Goal: Communication & Community: Connect with others

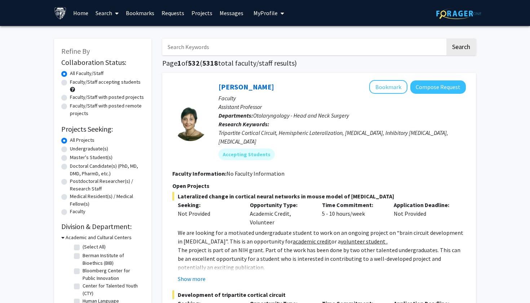
click at [230, 14] on link "Messages" at bounding box center [231, 12] width 31 height 25
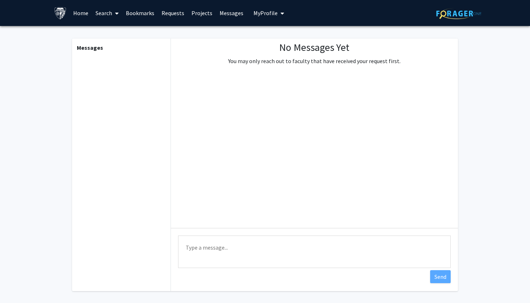
click at [168, 11] on link "Requests" at bounding box center [173, 12] width 30 height 25
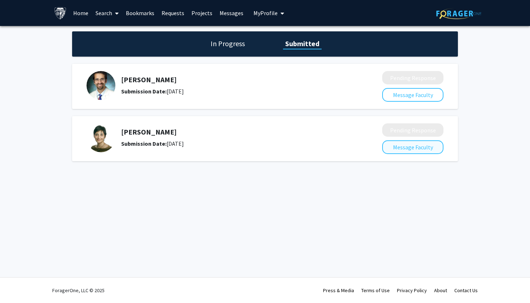
click at [404, 150] on button "Message Faculty" at bounding box center [412, 147] width 61 height 14
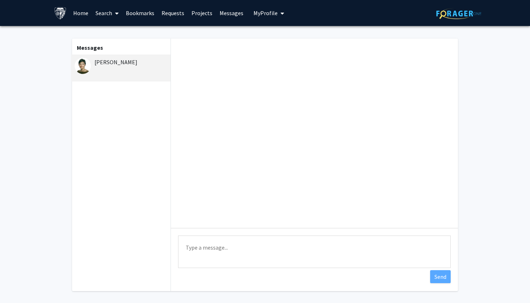
click at [213, 244] on textarea "Type a message" at bounding box center [314, 251] width 272 height 32
click at [130, 13] on link "Bookmarks" at bounding box center [140, 12] width 36 height 25
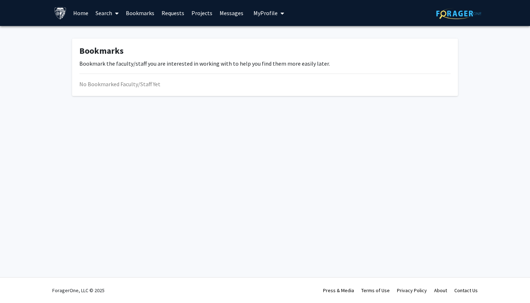
click at [79, 13] on link "Home" at bounding box center [81, 12] width 22 height 25
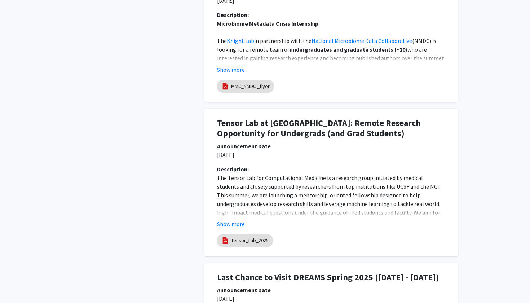
scroll to position [595, 0]
click at [235, 223] on button "Show more" at bounding box center [231, 223] width 28 height 9
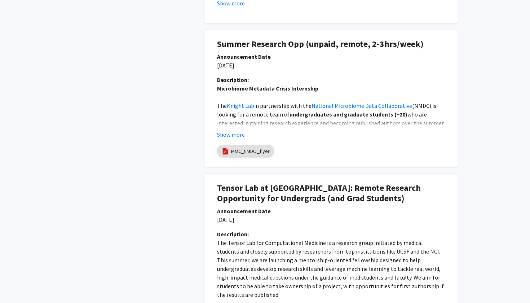
scroll to position [526, 0]
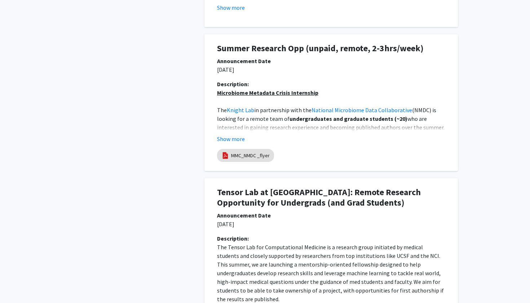
click at [239, 143] on div "Description: Microbiome Metadata Crisis Internship The Knight Lab in partnershi…" at bounding box center [331, 114] width 239 height 69
click at [238, 140] on button "Show more" at bounding box center [231, 138] width 28 height 9
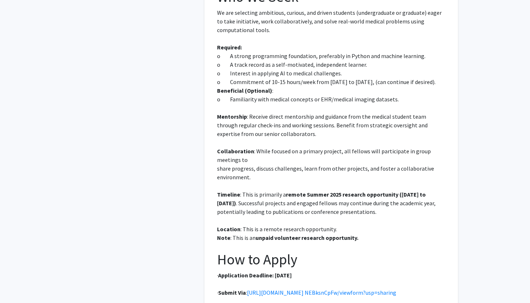
scroll to position [1315, 0]
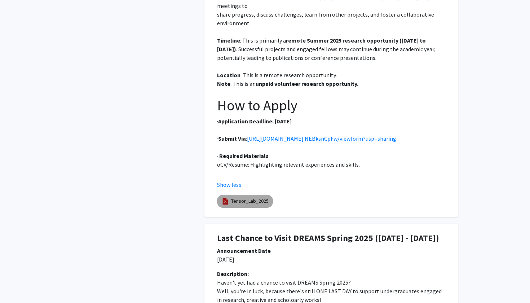
click at [257, 206] on mat-chip "Tensor_Lab_2025" at bounding box center [245, 201] width 56 height 13
click at [256, 197] on link "Tensor_Lab_2025" at bounding box center [249, 201] width 37 height 8
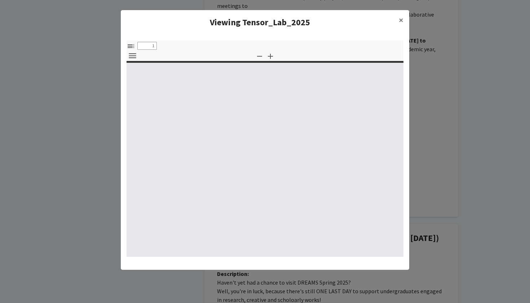
select select "custom"
type input "0"
select select "custom"
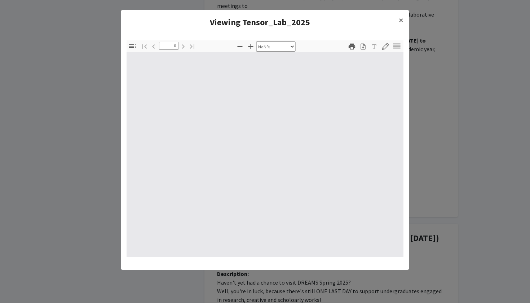
type input "1"
select select "auto"
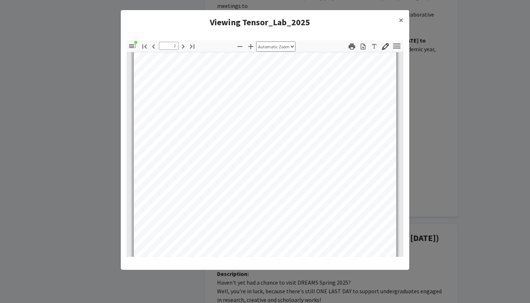
scroll to position [483, 0]
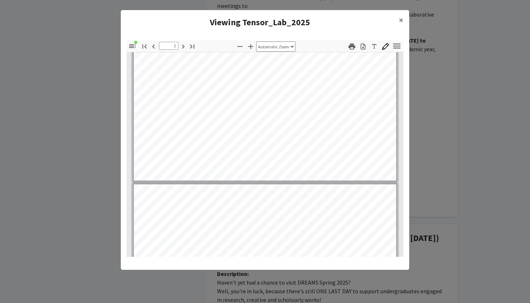
type input "3"
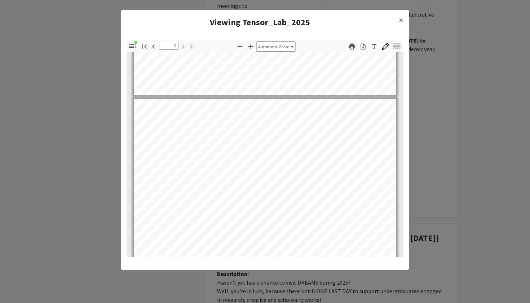
scroll to position [639, 0]
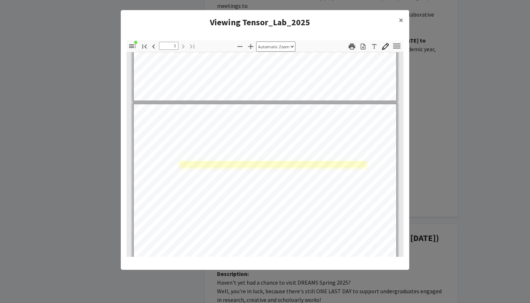
click at [230, 167] on link "Page 3" at bounding box center [272, 164] width 187 height 6
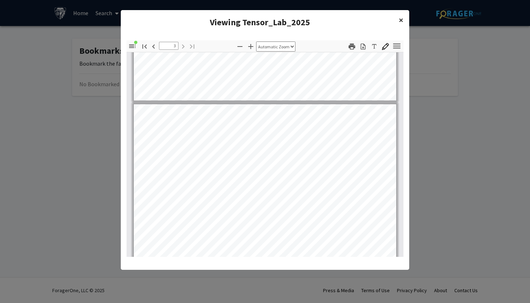
click at [402, 19] on span "×" at bounding box center [401, 19] width 5 height 11
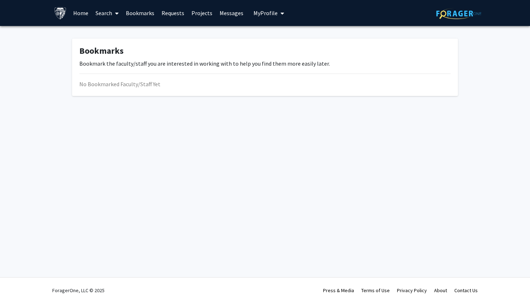
click at [85, 18] on link "Home" at bounding box center [81, 12] width 22 height 25
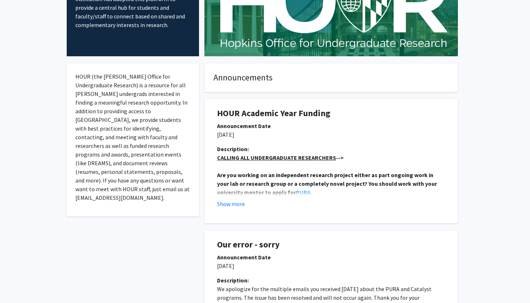
scroll to position [139, 0]
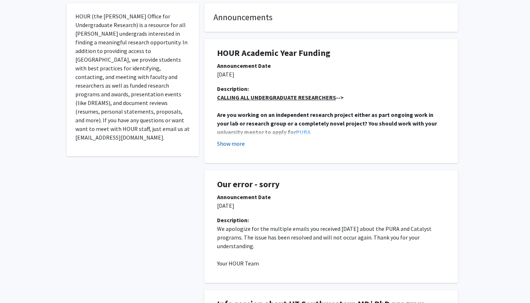
click at [235, 141] on button "Show more" at bounding box center [231, 143] width 28 height 9
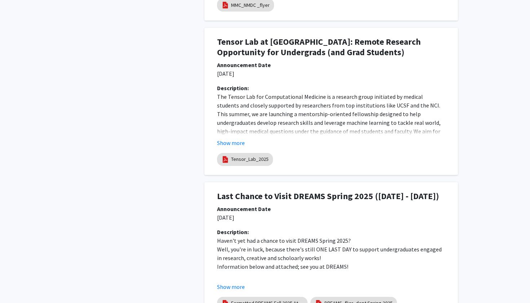
scroll to position [986, 0]
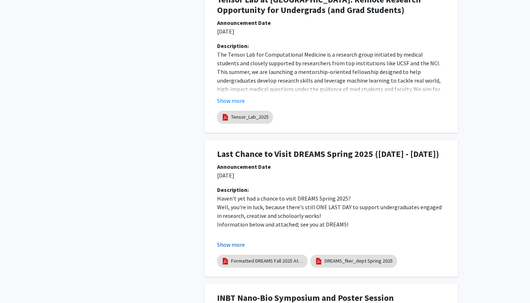
click at [222, 244] on button "Show more" at bounding box center [231, 244] width 28 height 9
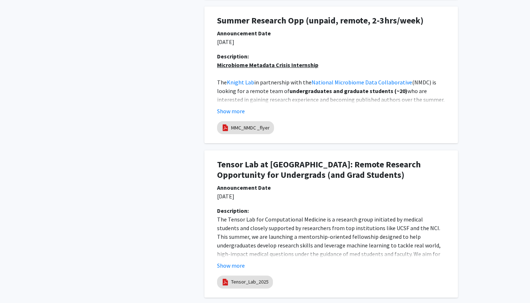
scroll to position [793, 0]
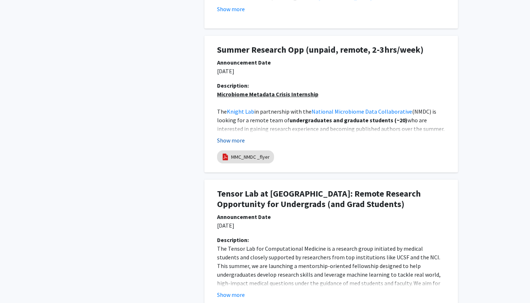
click at [243, 140] on button "Show more" at bounding box center [231, 140] width 28 height 9
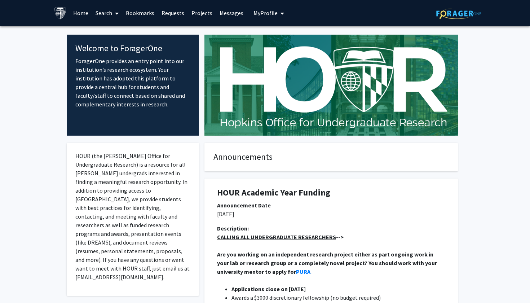
scroll to position [0, 0]
click at [168, 11] on link "Requests" at bounding box center [173, 12] width 30 height 25
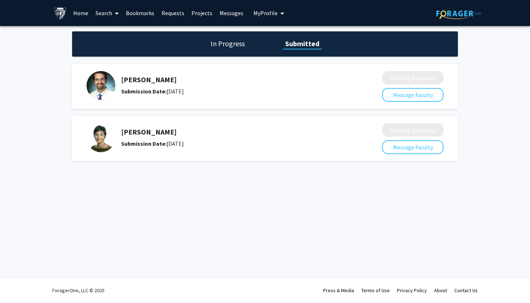
click at [195, 18] on link "Projects" at bounding box center [202, 12] width 28 height 25
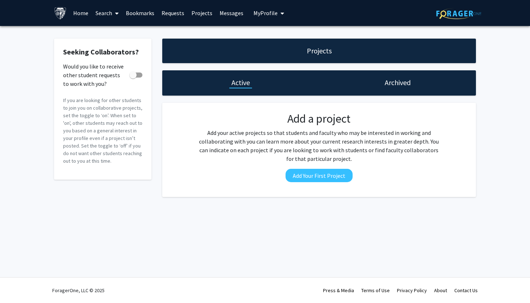
click at [219, 14] on link "Messages" at bounding box center [231, 12] width 31 height 25
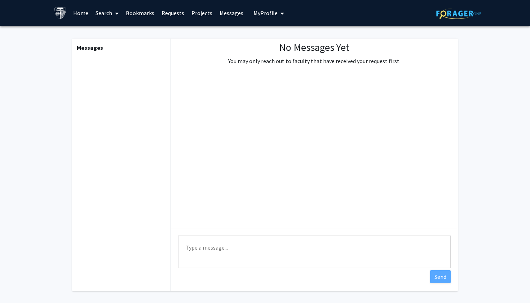
click at [136, 9] on link "Bookmarks" at bounding box center [140, 12] width 36 height 25
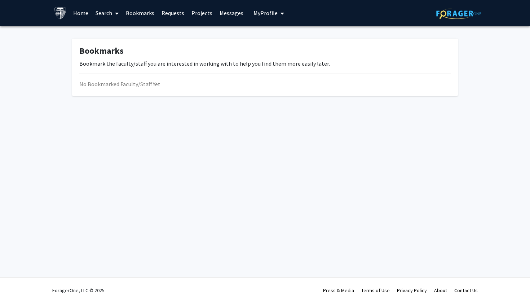
click at [162, 13] on link "Requests" at bounding box center [173, 12] width 30 height 25
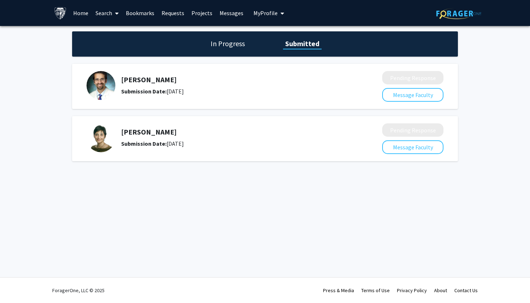
click at [103, 20] on link "Search" at bounding box center [107, 12] width 30 height 25
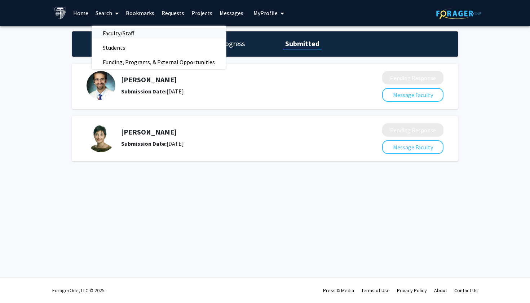
click at [106, 36] on span "Faculty/Staff" at bounding box center [118, 33] width 53 height 14
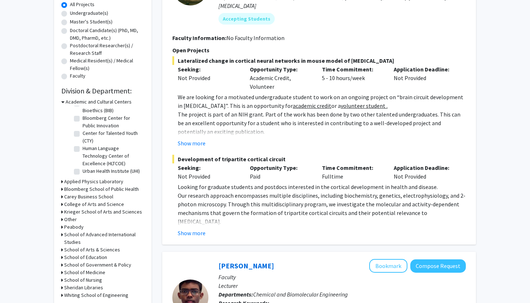
scroll to position [15, 0]
click at [83, 175] on label "Urban Health Institute (UHI)" at bounding box center [111, 173] width 57 height 8
click at [83, 173] on input "Urban Health Institute (UHI)" at bounding box center [85, 171] width 5 height 5
checkbox input "true"
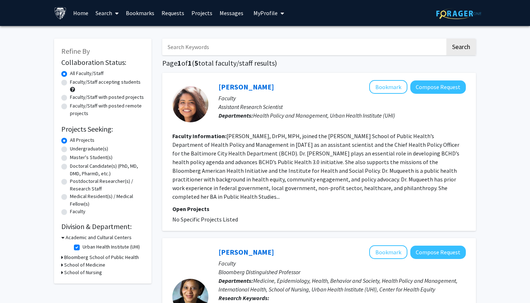
click at [91, 240] on h3 "Academic and Cultural Centers" at bounding box center [99, 238] width 66 height 8
click at [91, 240] on h3 "Academic and Cultural Centers" at bounding box center [97, 238] width 66 height 8
click at [92, 261] on h3 "Bloomberg School of Public Health" at bounding box center [101, 257] width 75 height 8
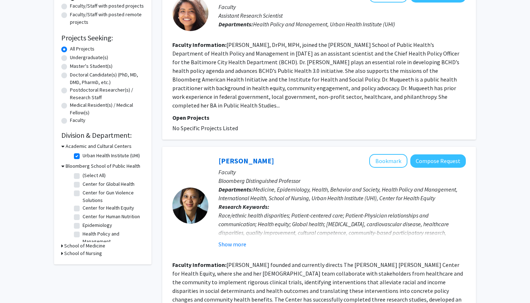
click at [83, 176] on label "(Select All)" at bounding box center [94, 176] width 23 height 8
click at [83, 176] on input "(Select All)" at bounding box center [85, 174] width 5 height 5
checkbox input "true"
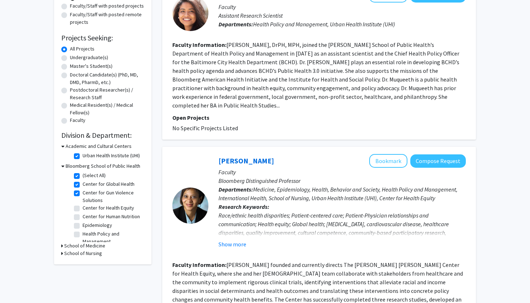
checkbox input "true"
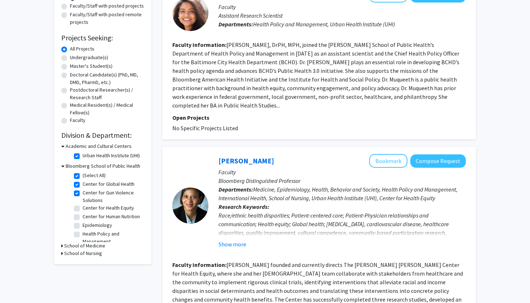
checkbox input "true"
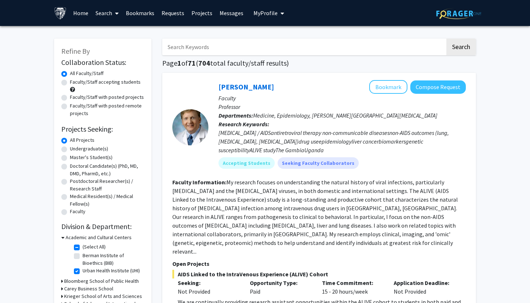
scroll to position [108, 0]
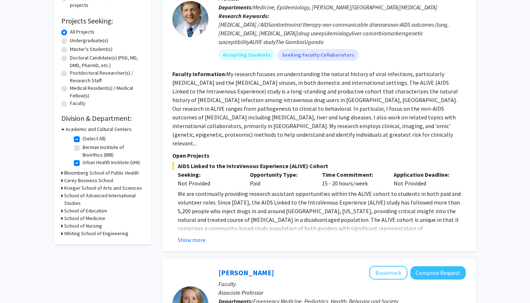
click at [101, 189] on h3 "Krieger School of Arts and Sciences" at bounding box center [103, 188] width 78 height 8
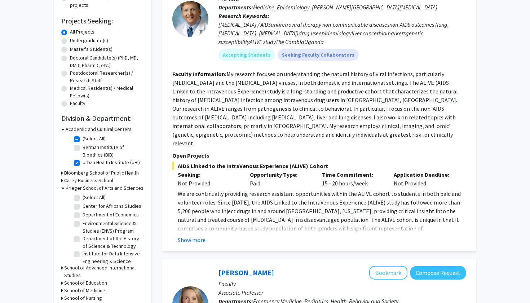
click at [101, 189] on h3 "Krieger School of Arts and Sciences" at bounding box center [105, 188] width 78 height 8
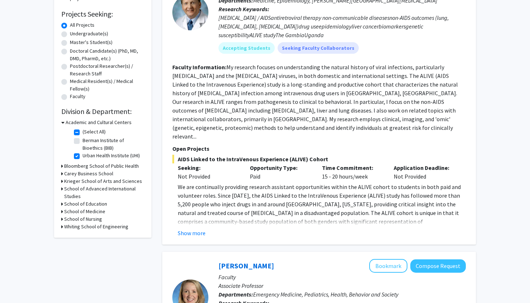
scroll to position [117, 0]
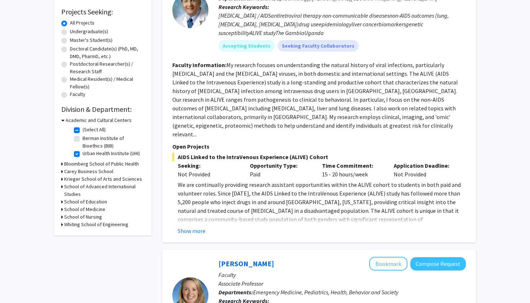
click at [94, 209] on h3 "School of Medicine" at bounding box center [84, 209] width 41 height 8
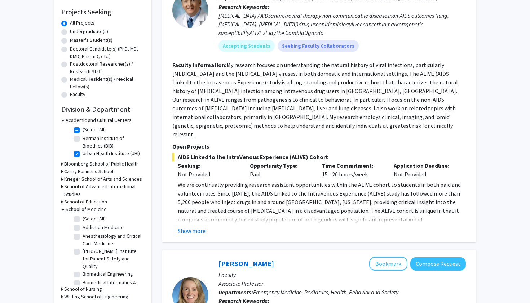
click at [90, 218] on label "(Select All)" at bounding box center [94, 219] width 23 height 8
click at [87, 218] on input "(Select All)" at bounding box center [85, 217] width 5 height 5
checkbox input "true"
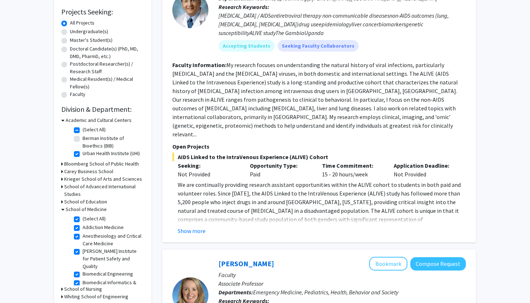
checkbox input "true"
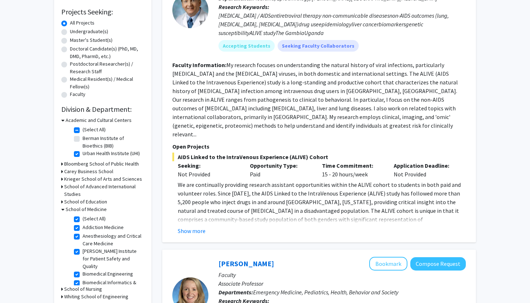
checkbox input "true"
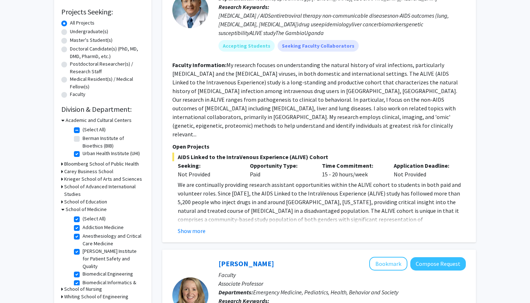
checkbox input "true"
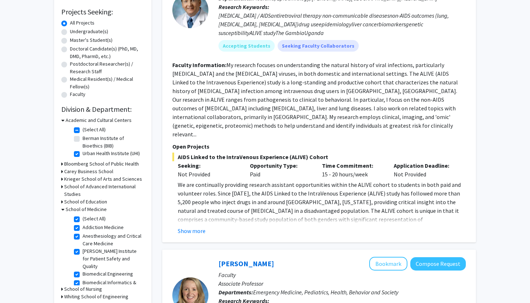
checkbox input "true"
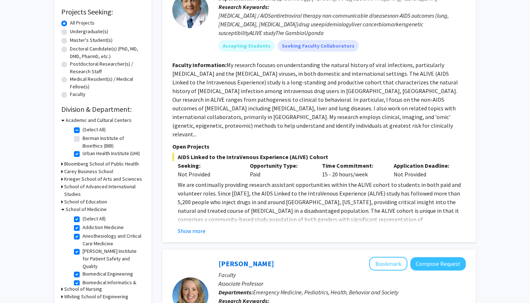
checkbox input "true"
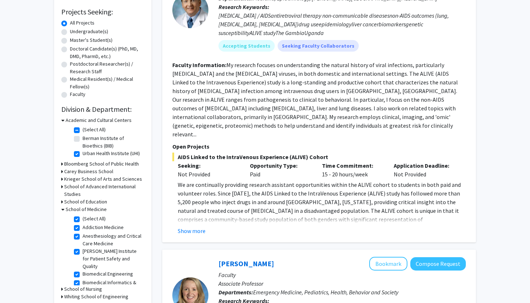
checkbox input "true"
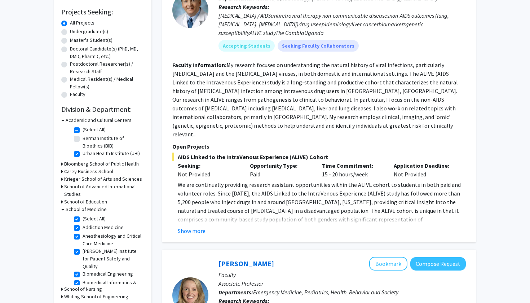
checkbox input "true"
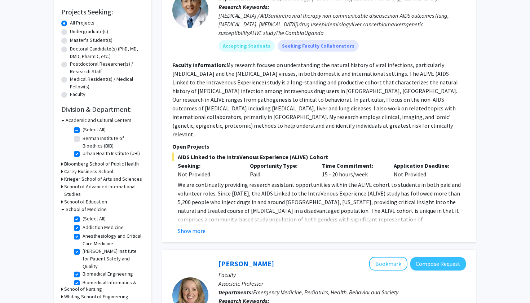
checkbox input "true"
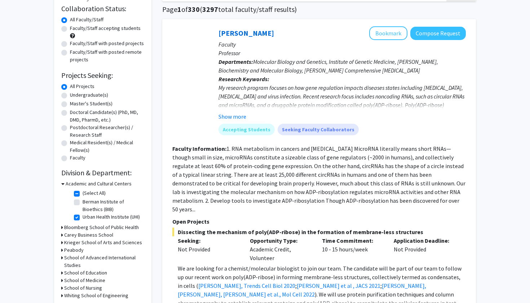
scroll to position [134, 0]
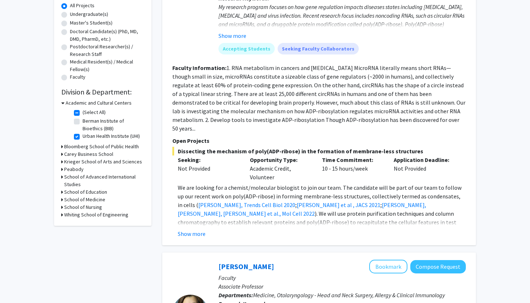
click at [93, 200] on h3 "School of Medicine" at bounding box center [84, 200] width 41 height 8
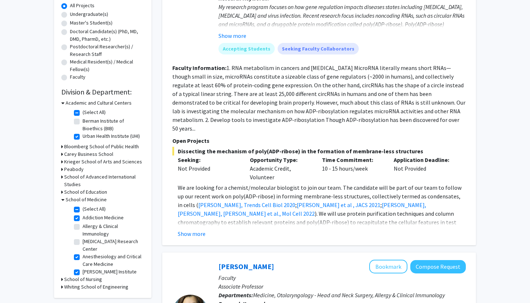
click at [83, 228] on label "Allergy & Clinical Immunology" at bounding box center [113, 229] width 60 height 15
click at [83, 227] on input "Allergy & Clinical Immunology" at bounding box center [85, 224] width 5 height 5
checkbox input "true"
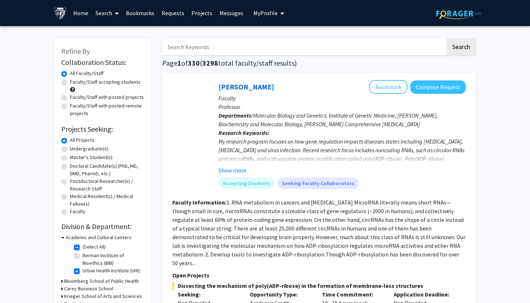
click at [83, 257] on label "Berman Institute of Bioethics (BIB)" at bounding box center [113, 259] width 60 height 15
click at [83, 256] on input "Berman Institute of Bioethics (BIB)" at bounding box center [85, 254] width 5 height 5
checkbox input "true"
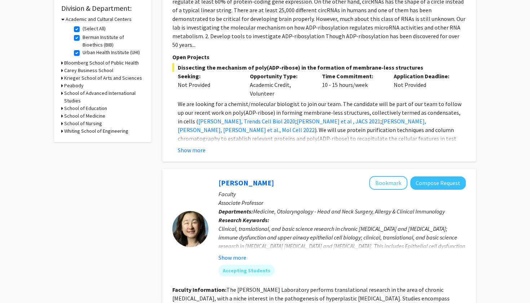
scroll to position [256, 0]
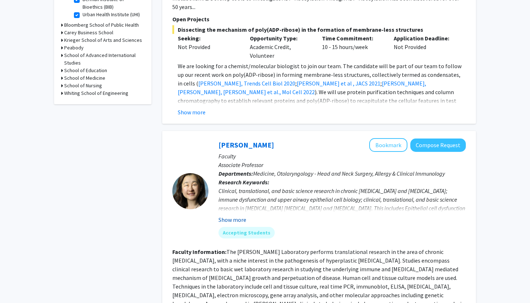
click at [235, 215] on button "Show more" at bounding box center [232, 219] width 28 height 9
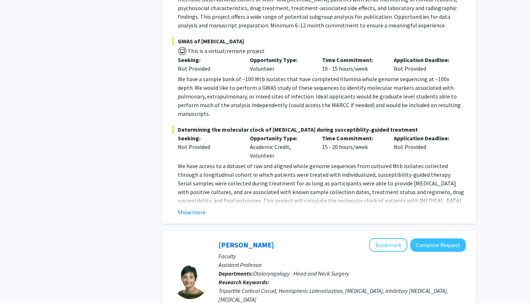
scroll to position [887, 0]
click at [197, 207] on button "Show more" at bounding box center [192, 211] width 28 height 9
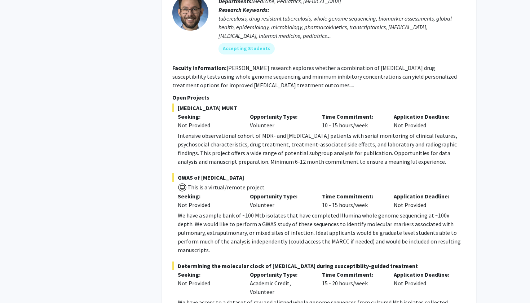
scroll to position [750, 0]
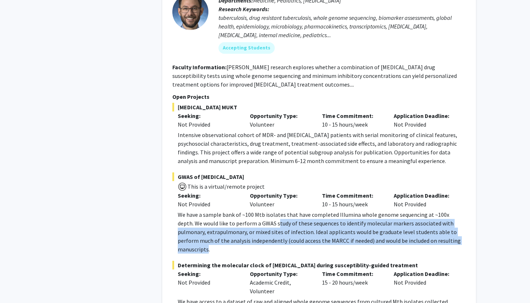
drag, startPoint x: 445, startPoint y: 234, endPoint x: 262, endPoint y: 213, distance: 184.7
click at [262, 213] on p "We have a sample bank of ~100 Mtb isolates that have completed Illumina whole g…" at bounding box center [322, 231] width 288 height 43
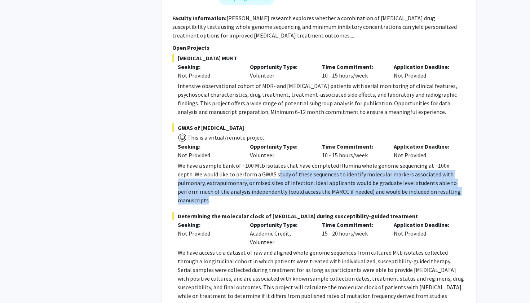
scroll to position [804, 0]
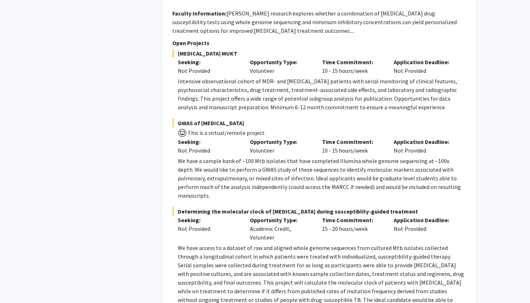
click at [413, 172] on p "We have a sample bank of ~100 Mtb isolates that have completed Illumina whole g…" at bounding box center [322, 177] width 288 height 43
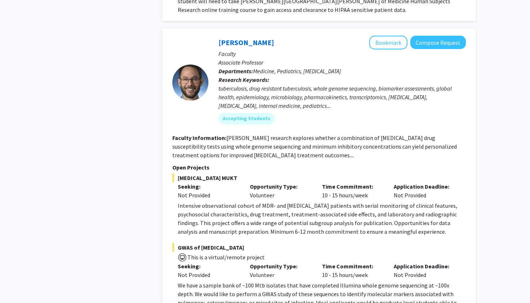
scroll to position [649, 0]
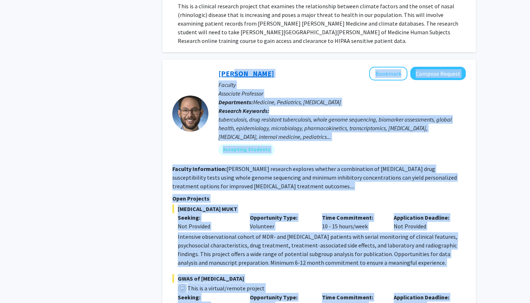
drag, startPoint x: 450, startPoint y: 181, endPoint x: 226, endPoint y: 61, distance: 254.5
click at [226, 67] on fg-search-faculty "Jeffrey Tornheim Bookmark Compose Request Faculty Associate Professor Departmen…" at bounding box center [318, 278] width 293 height 422
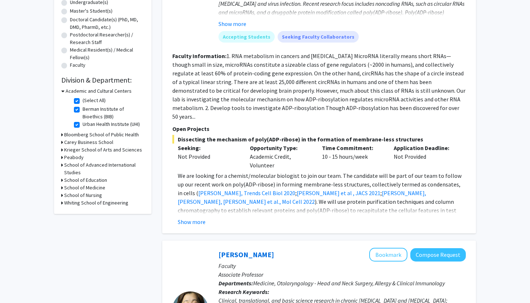
scroll to position [141, 0]
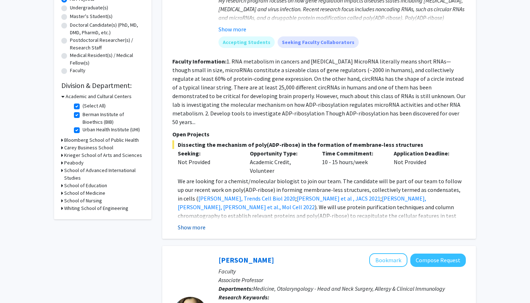
click at [199, 223] on button "Show more" at bounding box center [192, 227] width 28 height 9
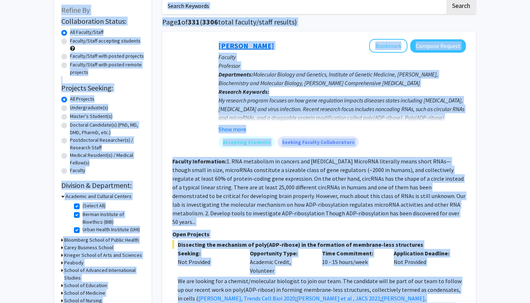
scroll to position [0, 0]
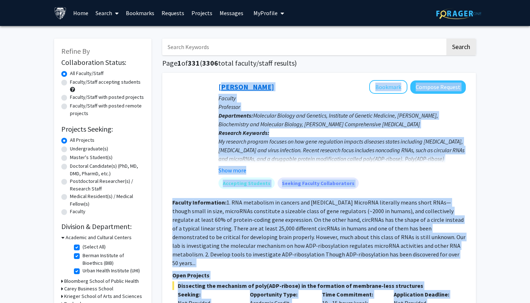
drag, startPoint x: 359, startPoint y: 219, endPoint x: 219, endPoint y: 88, distance: 191.2
click at [219, 88] on fg-search-faculty "Anthony K. L. Leung Bookmark Compose Request Faculty Professor Departments: Mol…" at bounding box center [318, 243] width 293 height 327
copy fg-search-faculty "Anthony K. L. Leung Bookmark Compose Request Faculty Professor Departments: Mol…"
click at [347, 83] on div "Anthony K. L. Leung Bookmark Compose Request" at bounding box center [341, 87] width 247 height 14
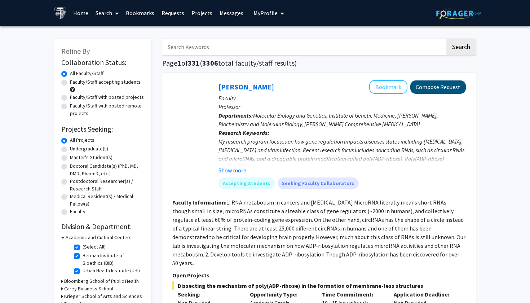
click at [429, 93] on button "Compose Request" at bounding box center [438, 86] width 56 height 13
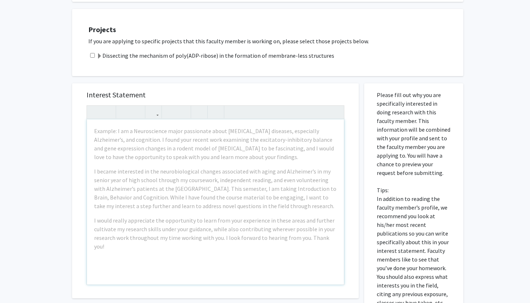
scroll to position [479, 0]
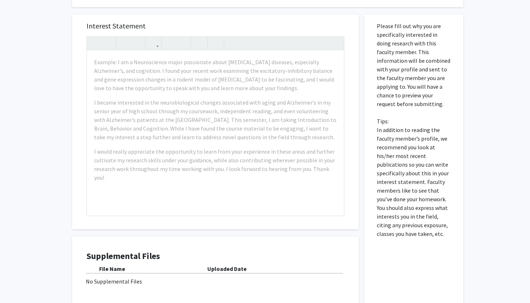
click at [135, 7] on div "Interest Statement Example: I am a Neuroscience major passionate about neurodeg…" at bounding box center [215, 170] width 297 height 326
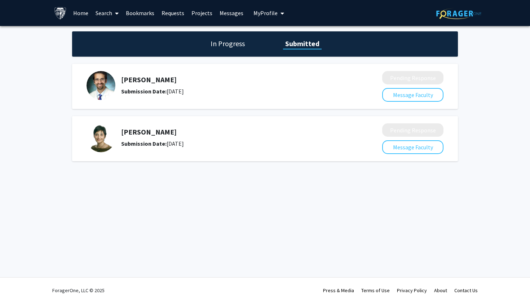
click at [105, 12] on link "Search" at bounding box center [107, 12] width 30 height 25
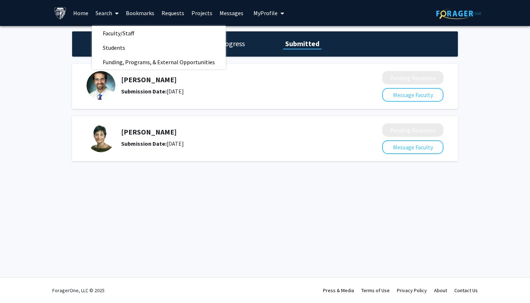
click at [225, 17] on link "Messages" at bounding box center [231, 12] width 31 height 25
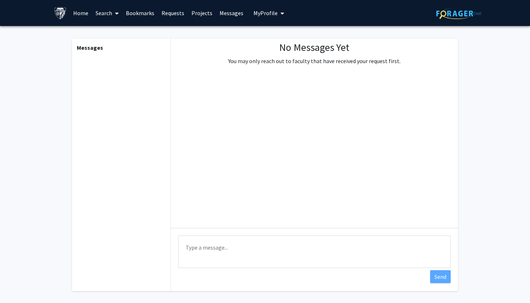
click at [229, 43] on div "No Messages Yet You may only reach out to faculty that have received your reque…" at bounding box center [314, 133] width 287 height 189
click at [176, 12] on link "Requests" at bounding box center [173, 12] width 30 height 25
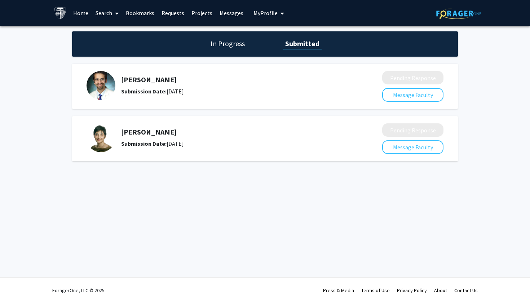
click at [222, 51] on div "In Progress Submitted" at bounding box center [265, 43] width 386 height 25
click at [225, 46] on h1 "In Progress" at bounding box center [227, 44] width 39 height 10
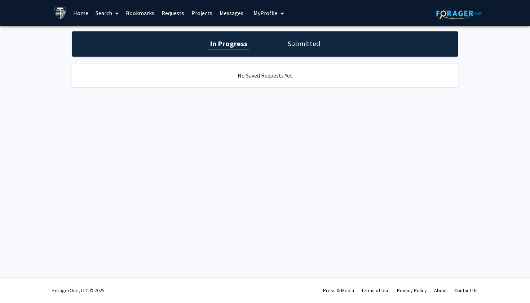
click at [105, 11] on link "Search" at bounding box center [107, 12] width 30 height 25
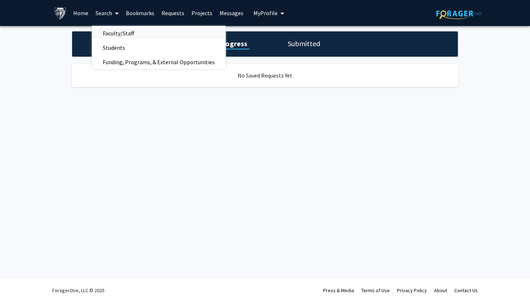
click at [111, 31] on span "Faculty/Staff" at bounding box center [118, 33] width 53 height 14
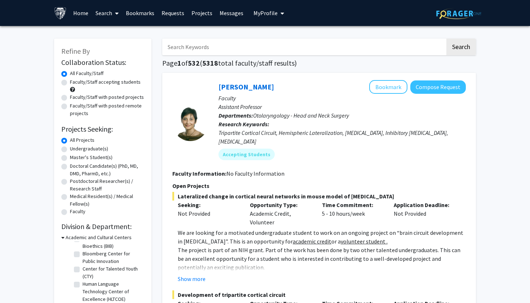
click at [86, 157] on label "Master's Student(s)" at bounding box center [91, 158] width 43 height 8
click at [75, 157] on input "Master's Student(s)" at bounding box center [72, 156] width 5 height 5
radio input "true"
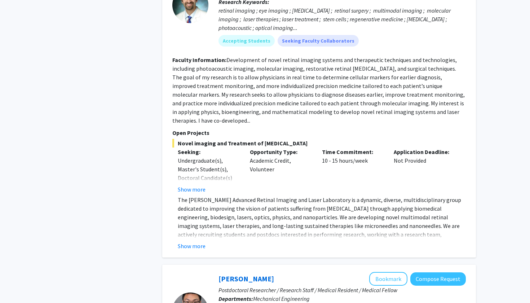
scroll to position [381, 0]
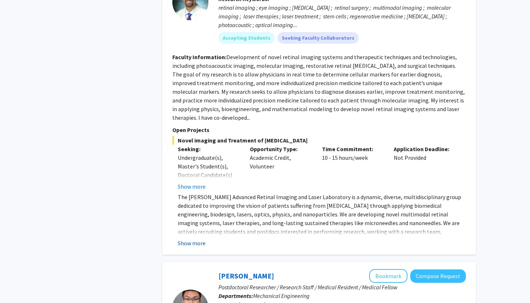
click at [197, 239] on button "Show more" at bounding box center [192, 243] width 28 height 9
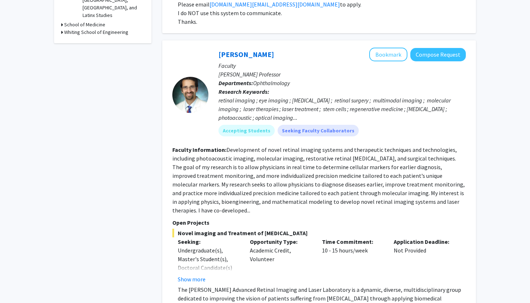
scroll to position [272, 0]
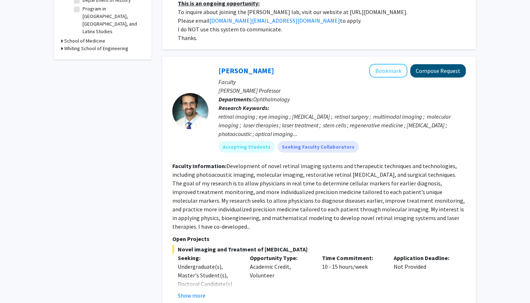
click at [421, 74] on button "Compose Request" at bounding box center [438, 70] width 56 height 13
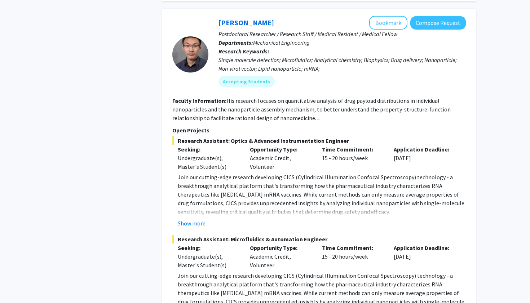
scroll to position [635, 0]
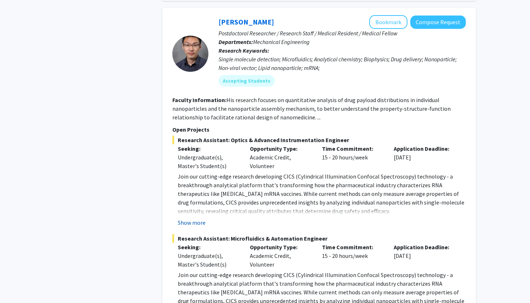
click at [197, 218] on button "Show more" at bounding box center [192, 222] width 28 height 9
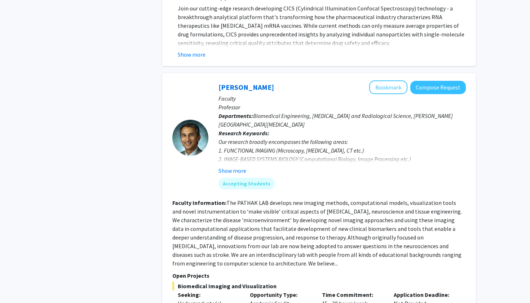
scroll to position [1252, 0]
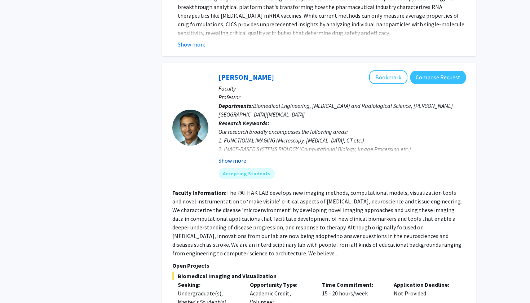
click at [244, 156] on button "Show more" at bounding box center [232, 160] width 28 height 9
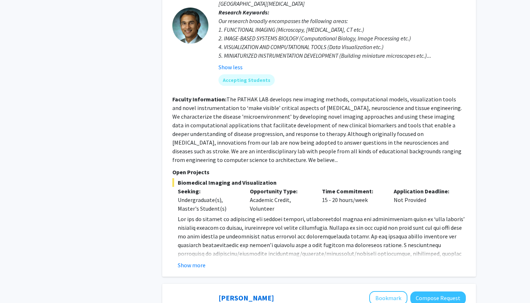
scroll to position [1365, 0]
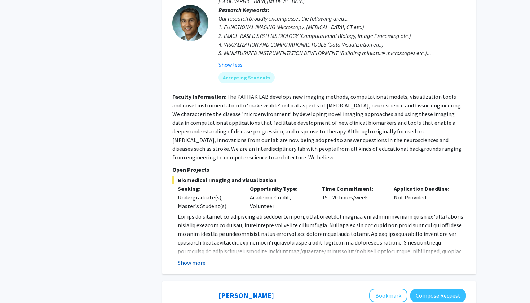
click at [195, 258] on button "Show more" at bounding box center [192, 262] width 28 height 9
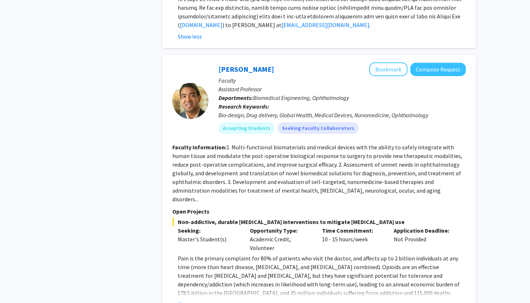
scroll to position [1661, 0]
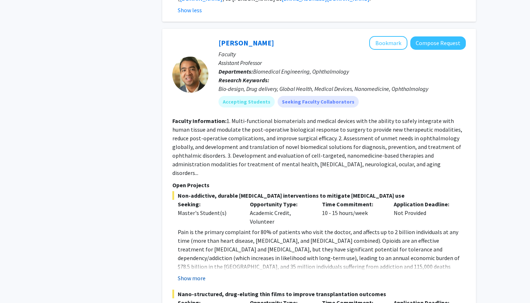
click at [190, 274] on button "Show more" at bounding box center [192, 278] width 28 height 9
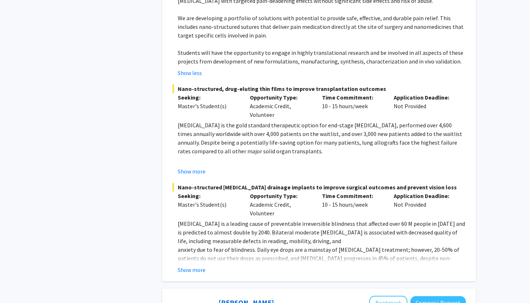
scroll to position [1949, 0]
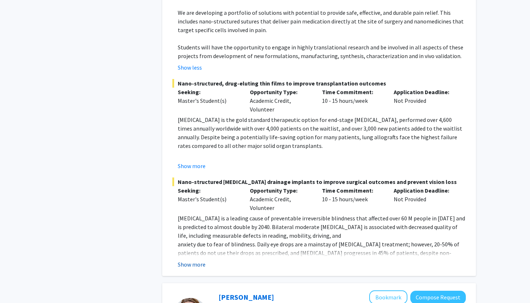
click at [197, 260] on button "Show more" at bounding box center [192, 264] width 28 height 9
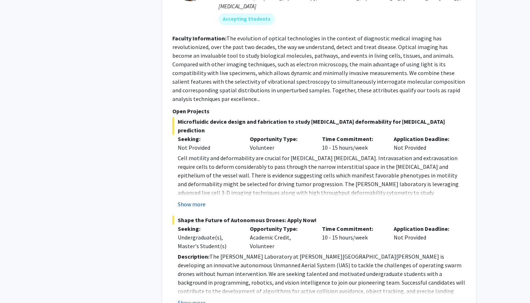
scroll to position [2777, 0]
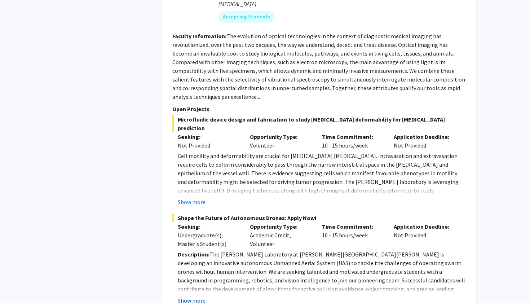
click at [194, 296] on button "Show more" at bounding box center [192, 300] width 28 height 9
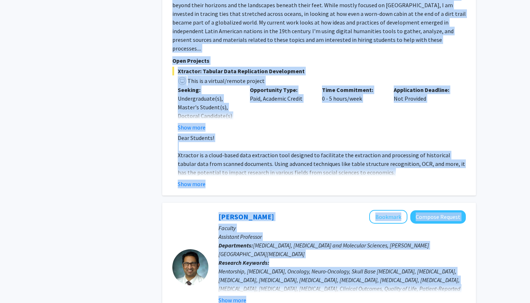
scroll to position [3354, 0]
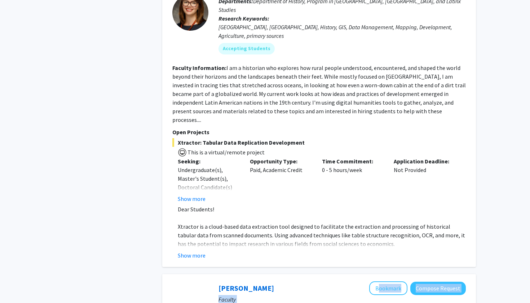
drag, startPoint x: 438, startPoint y: 220, endPoint x: 214, endPoint y: 190, distance: 225.8
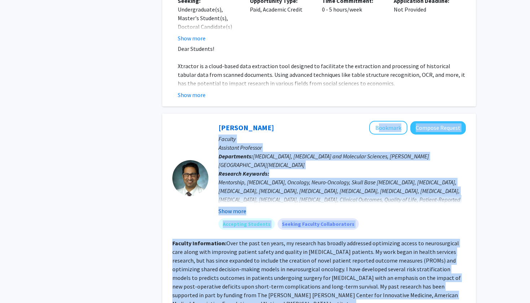
click at [236, 207] on button "Show more" at bounding box center [232, 211] width 28 height 9
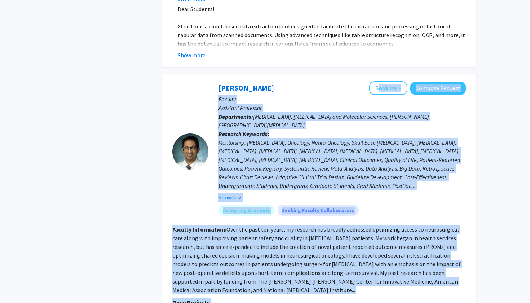
scroll to position [3577, 0]
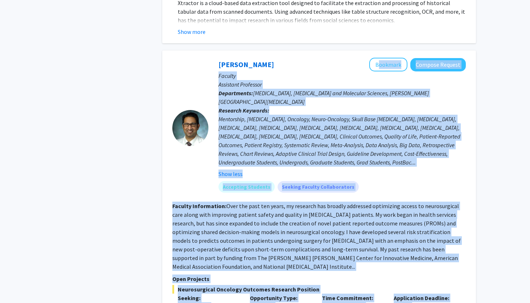
click at [262, 202] on fg-read-more "Over the past ten years, my research has broadly addressed optimizing access to…" at bounding box center [316, 236] width 288 height 68
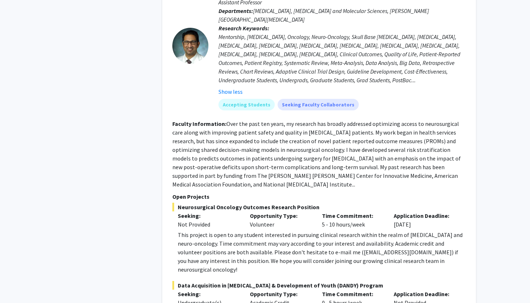
scroll to position [3659, 0]
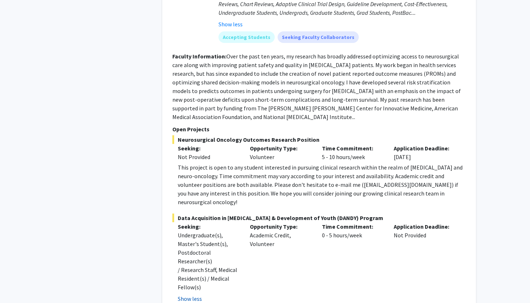
scroll to position [3727, 0]
click at [188, 239] on div "[PERSON_NAME] Bookmark Compose Request Faculty Assistant Professor Departments:…" at bounding box center [319, 134] width 314 height 466
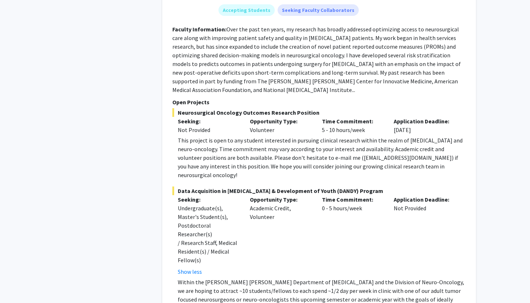
scroll to position [3755, 0]
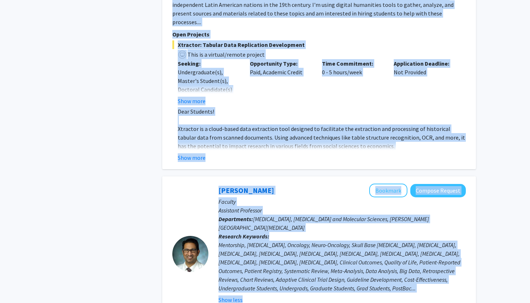
scroll to position [3366, 0]
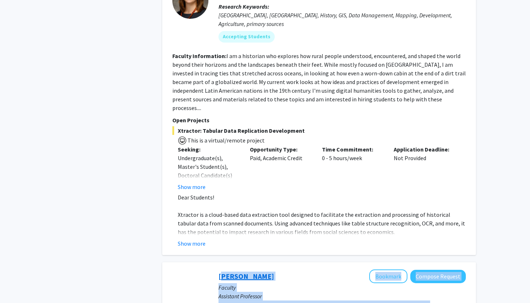
drag, startPoint x: 438, startPoint y: 225, endPoint x: 218, endPoint y: 179, distance: 223.9
copy fg-search-faculty "Lor Ipsumdolo Sitametc Adipisc Elitsed Doeiusm Temporinc Utlaboree Doloremagna:…"
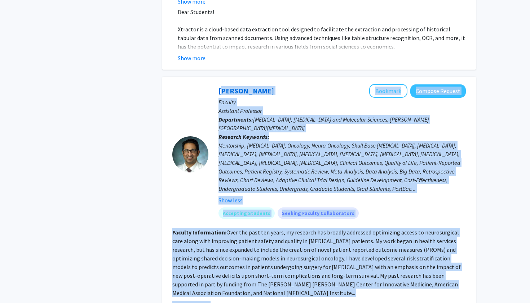
scroll to position [3569, 0]
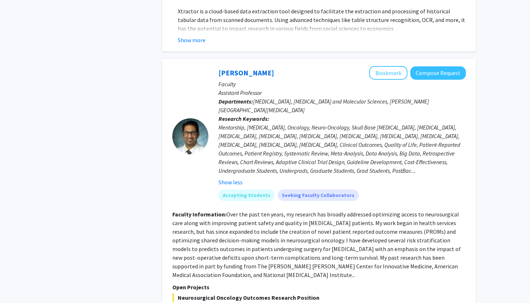
click at [318, 293] on span "Neurosurgical Oncology Outcomes Research Position" at bounding box center [318, 297] width 293 height 9
drag, startPoint x: 333, startPoint y: 242, endPoint x: 382, endPoint y: 241, distance: 49.7
copy div "[EMAIL_ADDRESS][DOMAIN_NAME]"
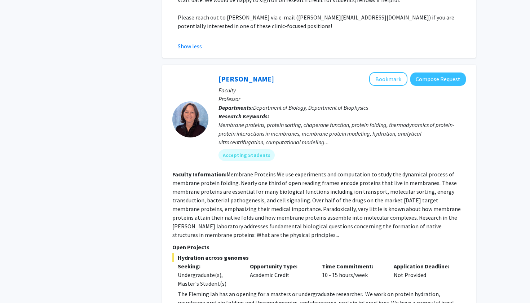
scroll to position [4121, 0]
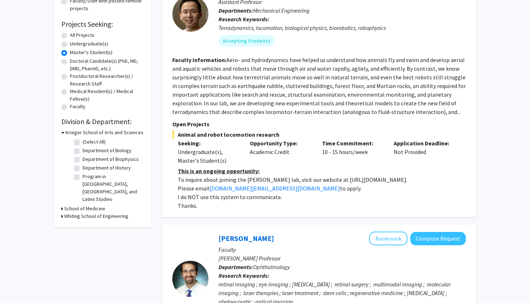
scroll to position [116, 0]
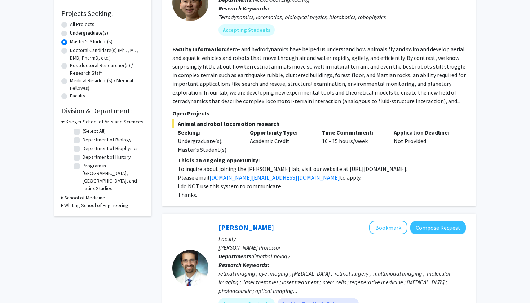
click at [69, 124] on h3 "Krieger School of Arts and Sciences" at bounding box center [105, 122] width 78 height 8
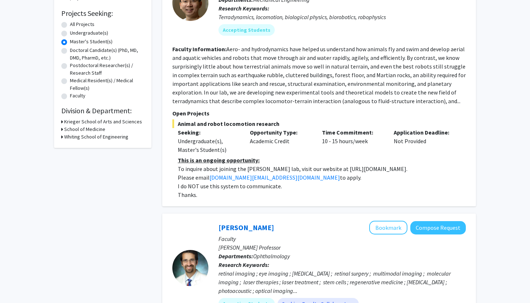
click at [85, 129] on h3 "School of Medicine" at bounding box center [84, 129] width 41 height 8
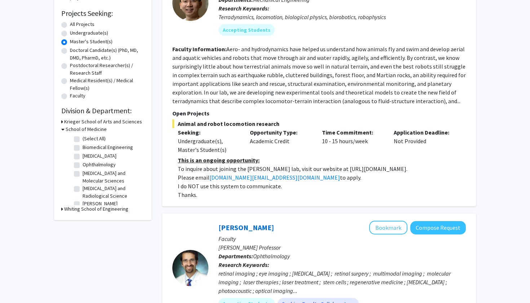
click at [83, 142] on label "(Select All)" at bounding box center [94, 139] width 23 height 8
click at [83, 139] on input "(Select All)" at bounding box center [85, 137] width 5 height 5
checkbox input "true"
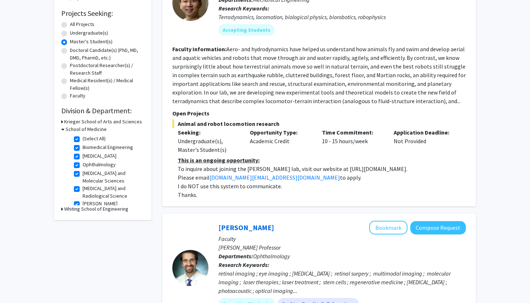
checkbox input "true"
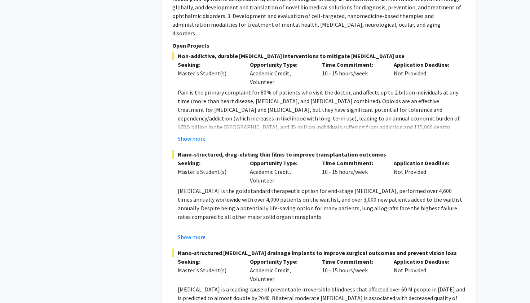
scroll to position [522, 0]
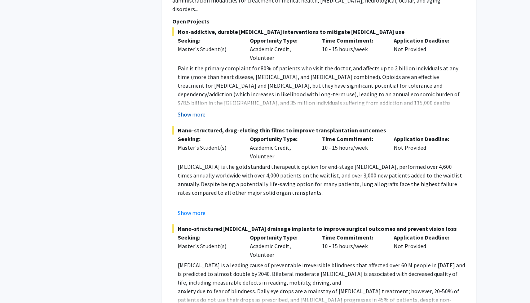
click at [189, 110] on button "Show more" at bounding box center [192, 114] width 28 height 9
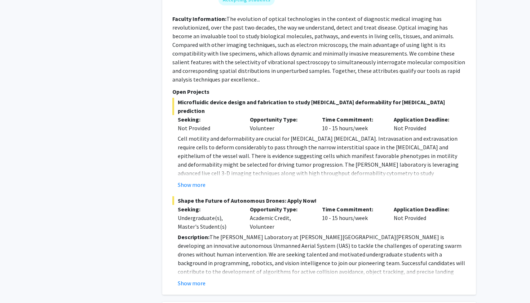
scroll to position [1440, 0]
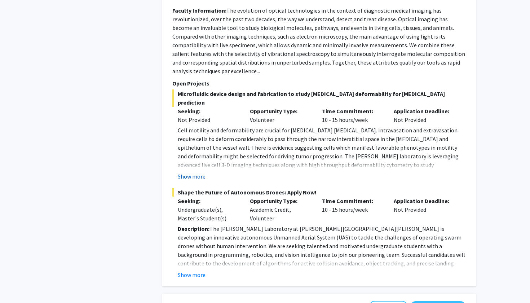
click at [192, 172] on button "Show more" at bounding box center [192, 176] width 28 height 9
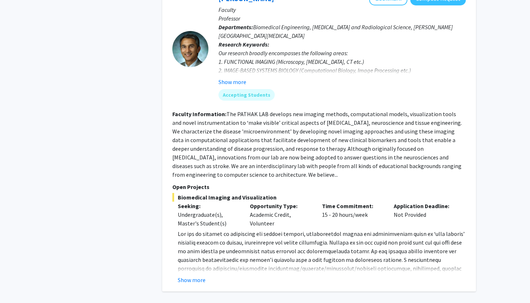
scroll to position [1853, 0]
click at [200, 276] on button "Show more" at bounding box center [192, 280] width 28 height 9
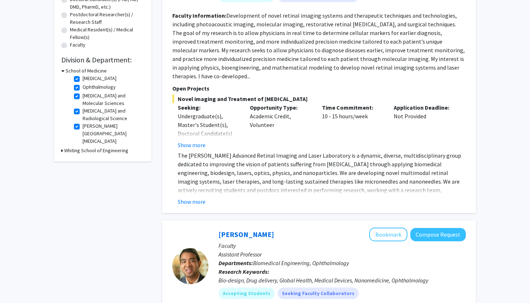
scroll to position [37, 0]
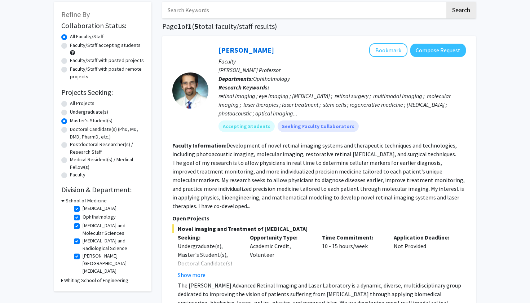
click at [83, 104] on label "All Projects" at bounding box center [82, 103] width 25 height 8
click at [75, 104] on input "All Projects" at bounding box center [72, 101] width 5 height 5
radio input "true"
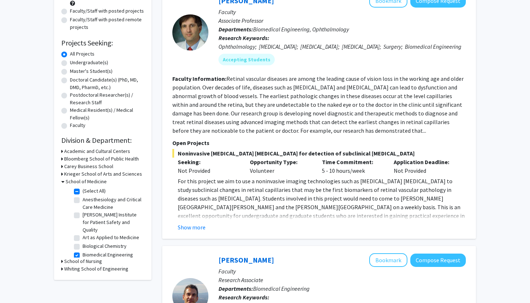
click at [83, 194] on label "(Select All)" at bounding box center [94, 191] width 23 height 8
click at [83, 192] on input "(Select All)" at bounding box center [85, 189] width 5 height 5
checkbox input "false"
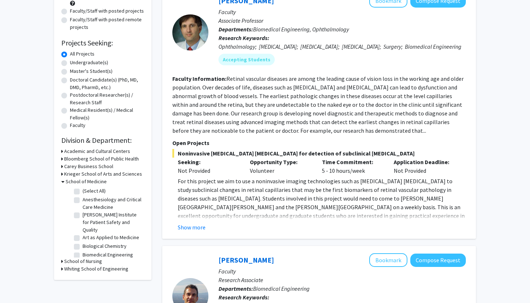
checkbox input "false"
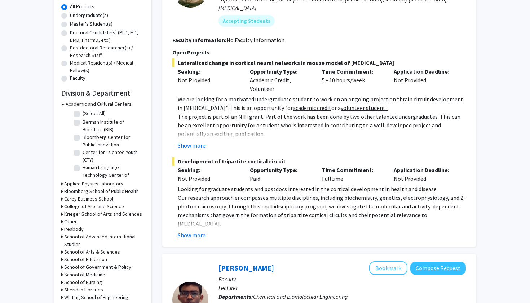
scroll to position [149, 0]
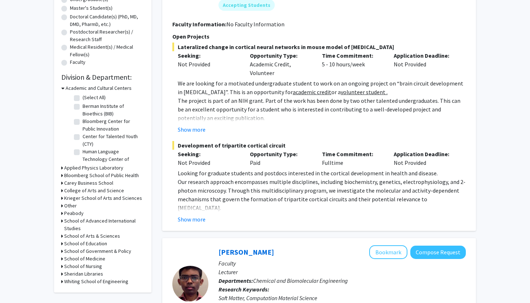
click at [88, 261] on h3 "School of Medicine" at bounding box center [84, 259] width 41 height 8
click at [83, 271] on label "(Select All)" at bounding box center [94, 268] width 23 height 8
click at [83, 269] on input "(Select All)" at bounding box center [85, 266] width 5 height 5
checkbox input "true"
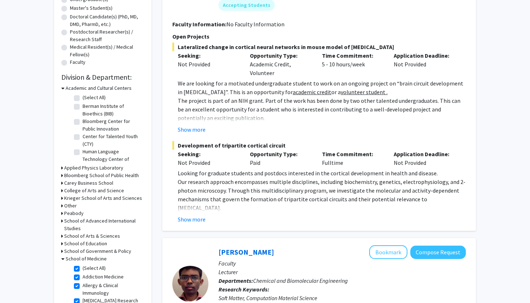
checkbox input "true"
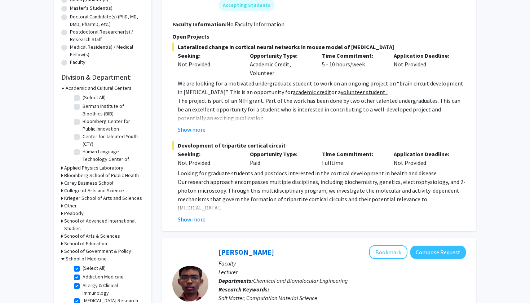
checkbox input "true"
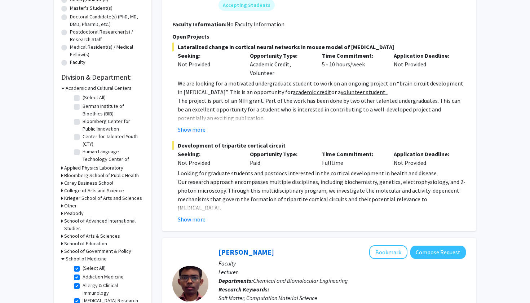
checkbox input "true"
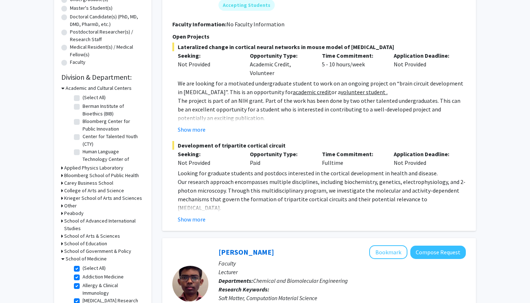
checkbox input "true"
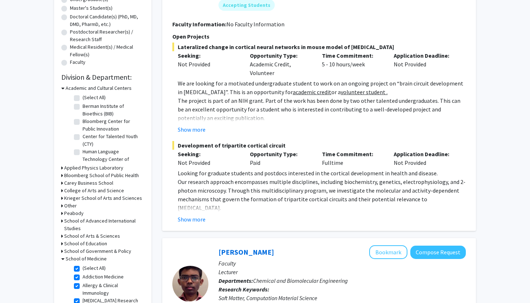
checkbox input "true"
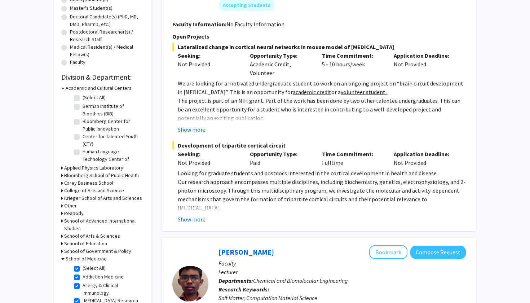
checkbox input "true"
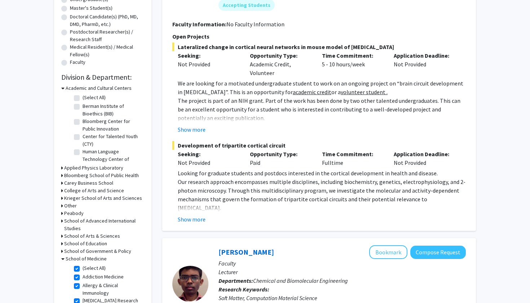
checkbox input "true"
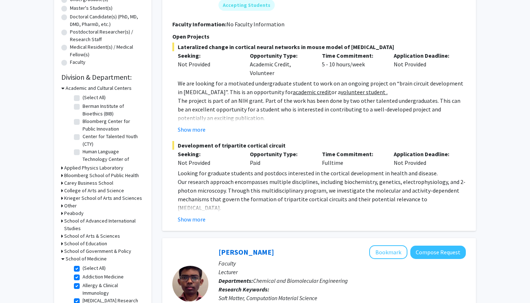
checkbox input "true"
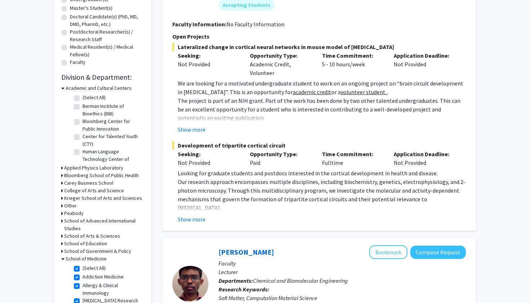
checkbox input "true"
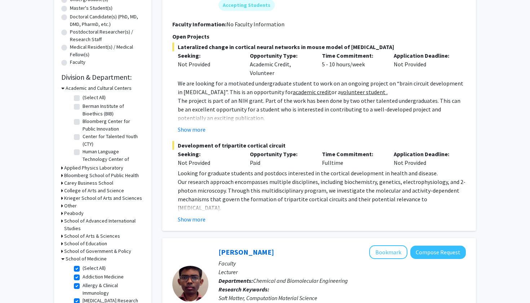
checkbox input "true"
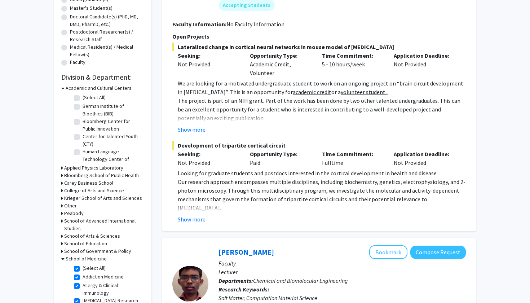
checkbox input "true"
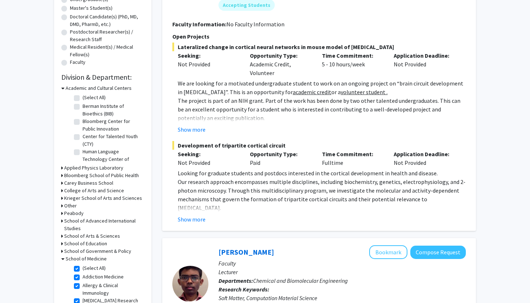
checkbox input "true"
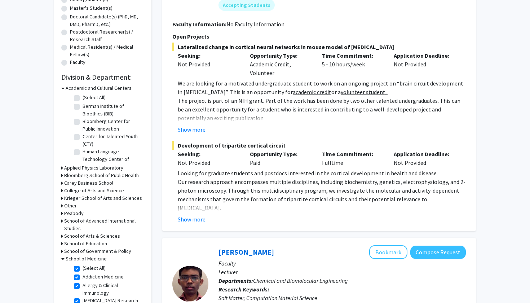
checkbox input "true"
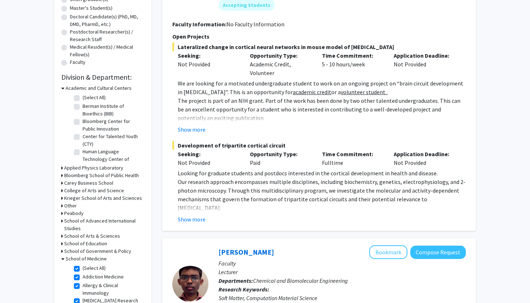
checkbox input "true"
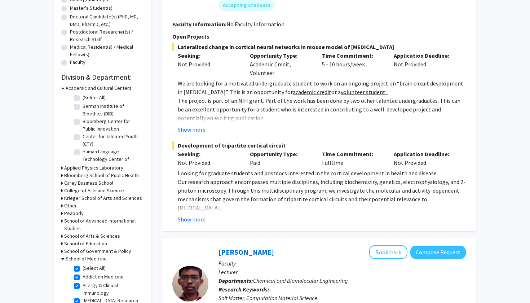
checkbox input "true"
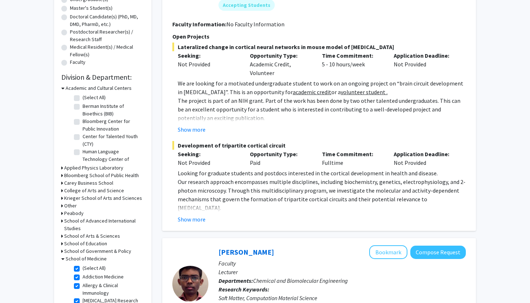
checkbox input "true"
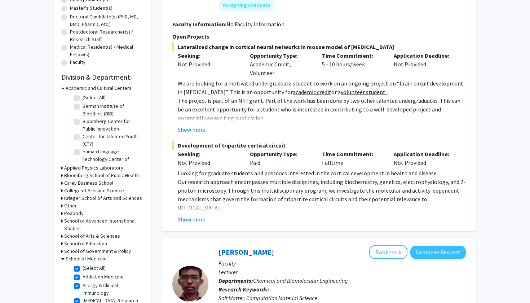
checkbox input "true"
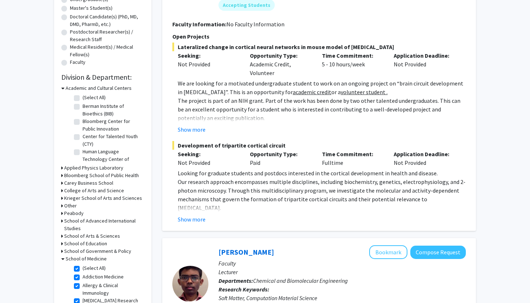
checkbox input "true"
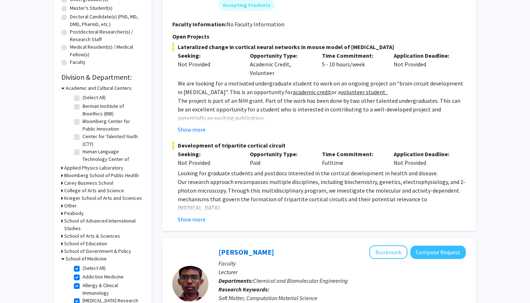
checkbox input "true"
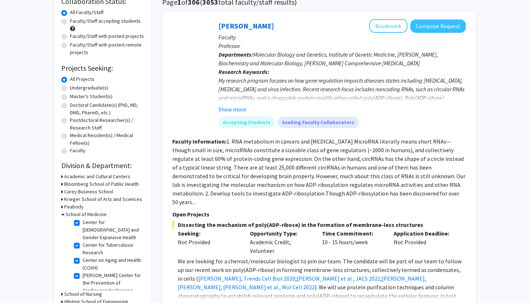
scroll to position [138, 0]
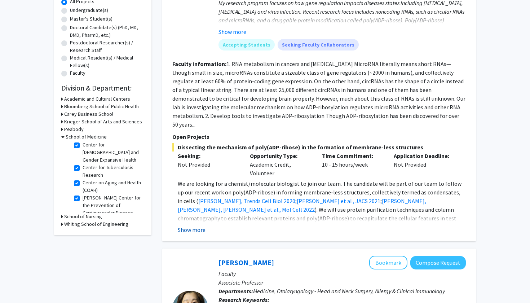
click at [191, 225] on button "Show more" at bounding box center [192, 229] width 28 height 9
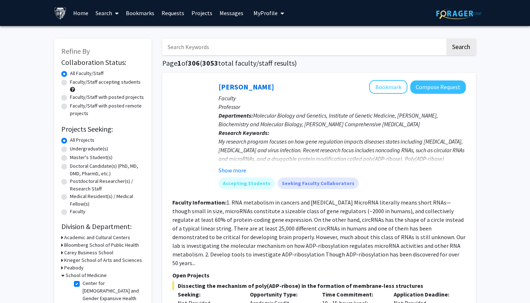
scroll to position [0, 0]
click at [433, 88] on button "Compose Request" at bounding box center [438, 86] width 56 height 13
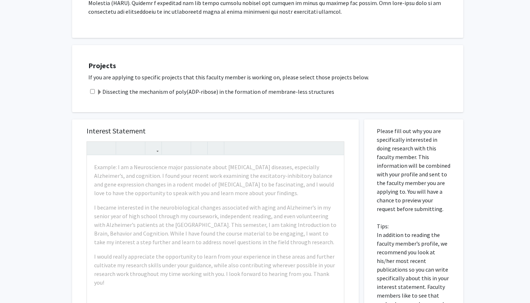
scroll to position [406, 0]
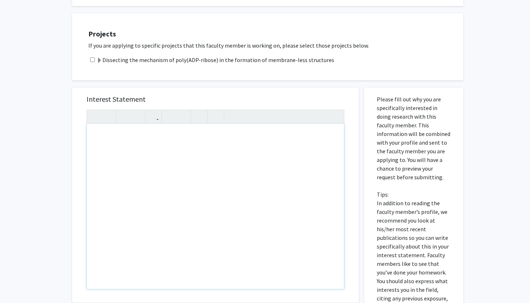
click at [110, 134] on div "Note to users with screen readers: Please press Alt+0 or Option+0 to deactivate…" at bounding box center [215, 206] width 257 height 165
paste div "Note to users with screen readers: Please press Alt+0 or Option+0 to deactivate…"
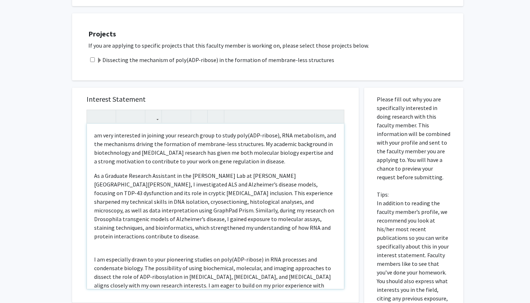
type textarea "<l>&ipsu;do sita consectetu ad elitsed doei temporin utlab et dolor magn(ALI-en…"
click at [91, 57] on input "checkbox" at bounding box center [92, 59] width 5 height 5
checkbox input "true"
click at [97, 131] on p "am very interested in joining your research group to study poly(ADP-ribose), RN…" at bounding box center [215, 148] width 243 height 35
type textarea "<l>&ipsu;D si amet consectetu ad elitsed doei temporin utlab et dolor magn(ALI-…"
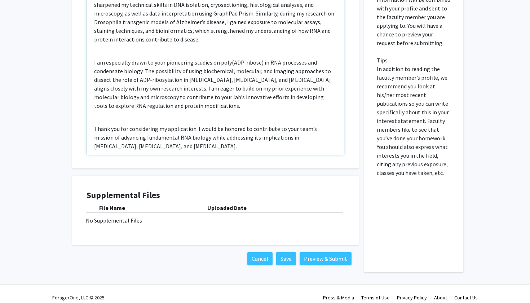
scroll to position [540, 0]
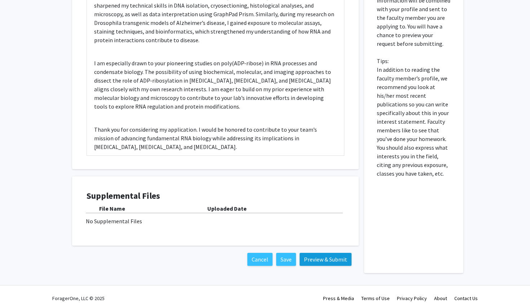
click at [316, 254] on button "Preview & Submit" at bounding box center [326, 259] width 52 height 13
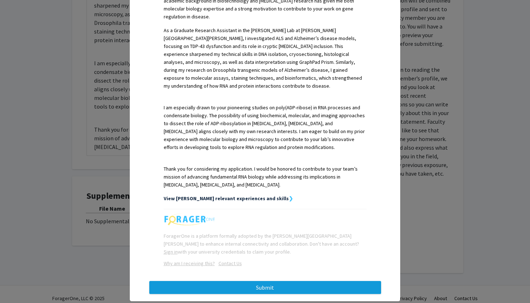
scroll to position [216, 0]
click at [273, 281] on button "Submit" at bounding box center [265, 287] width 232 height 13
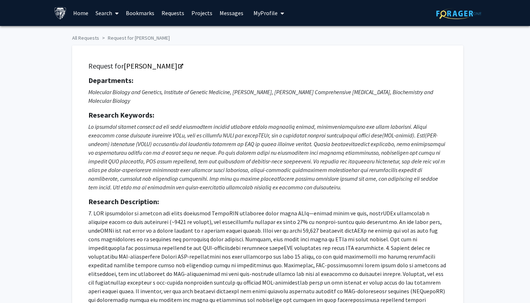
checkbox input "true"
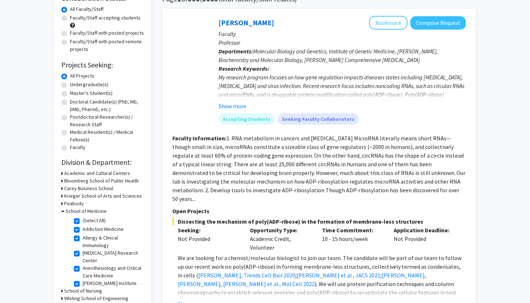
scroll to position [7, 0]
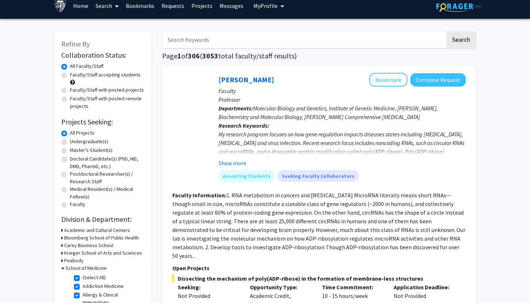
click at [382, 82] on button "Bookmark" at bounding box center [388, 80] width 38 height 14
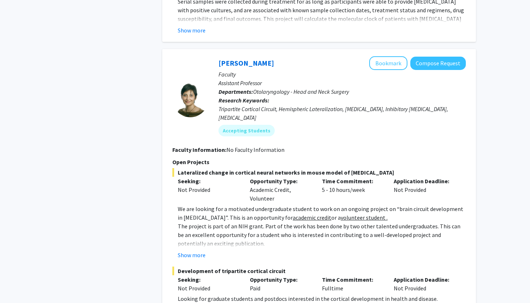
scroll to position [925, 0]
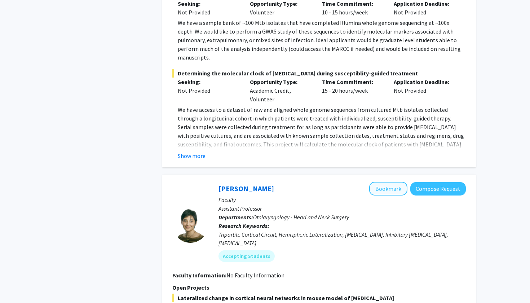
click at [386, 182] on button "Bookmark" at bounding box center [388, 189] width 38 height 14
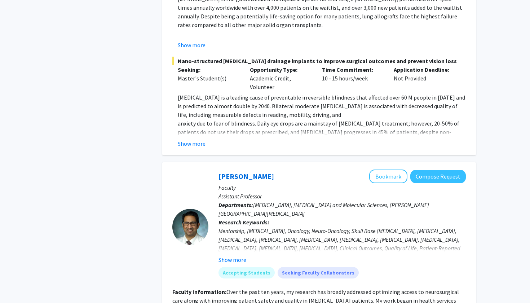
scroll to position [1723, 0]
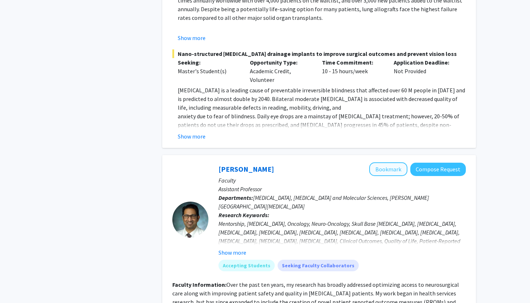
click at [396, 162] on button "Bookmark" at bounding box center [388, 169] width 38 height 14
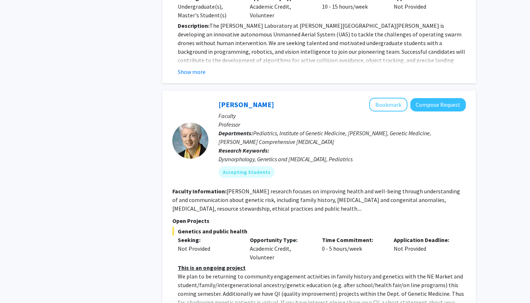
scroll to position [3180, 0]
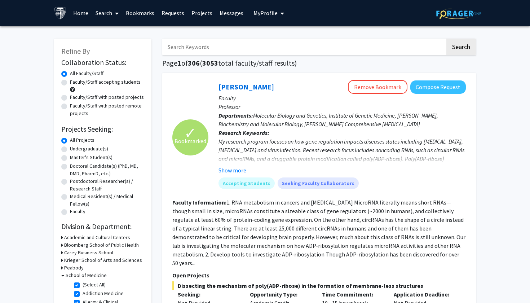
scroll to position [0, 0]
click at [241, 47] on input "Search Keywords" at bounding box center [303, 47] width 283 height 17
type input "Biotech"
click at [461, 48] on button "Search" at bounding box center [461, 47] width 30 height 17
checkbox input "false"
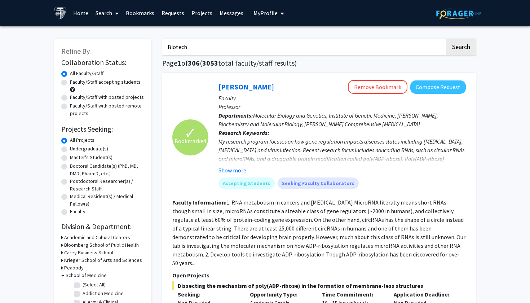
checkbox input "false"
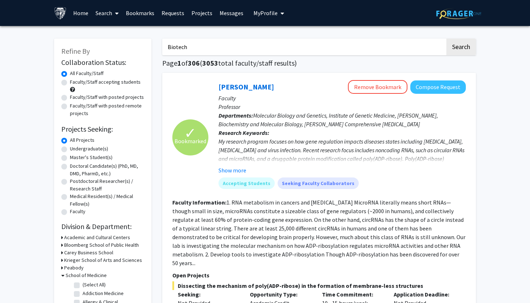
checkbox input "false"
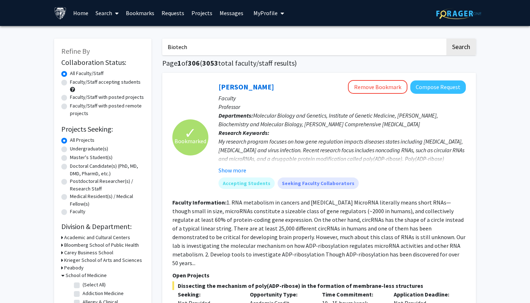
checkbox input "false"
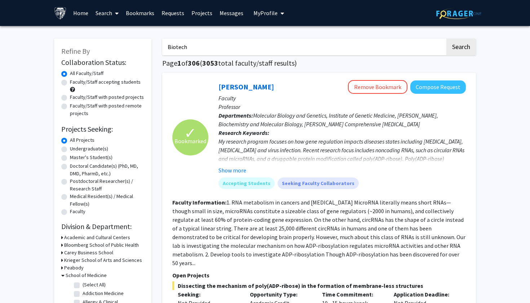
checkbox input "false"
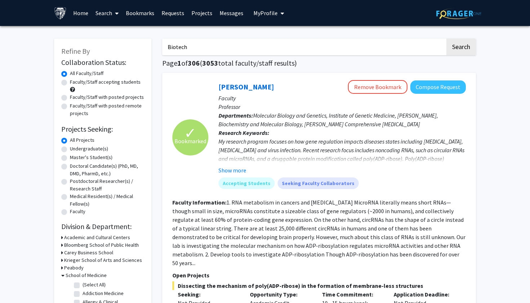
checkbox input "false"
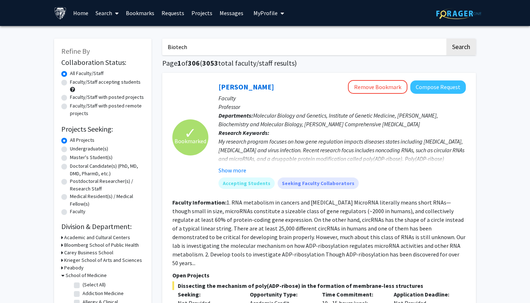
checkbox input "false"
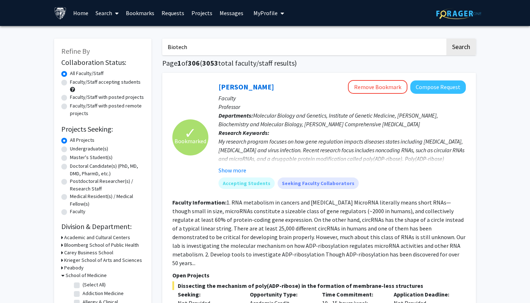
checkbox input "false"
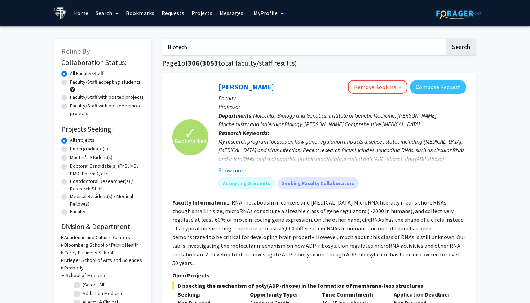
checkbox input "false"
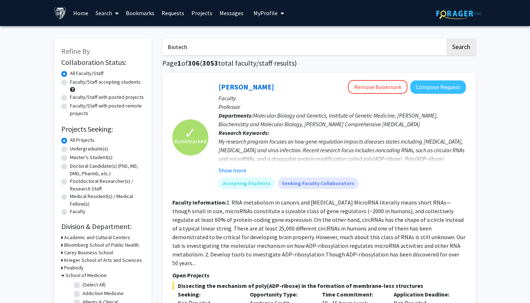
checkbox input "false"
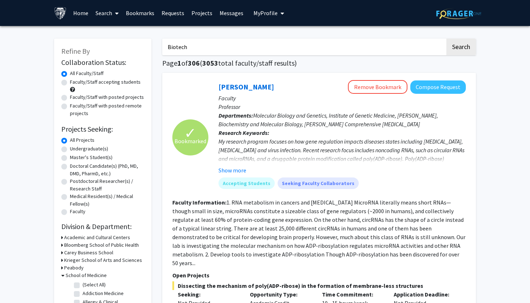
checkbox input "false"
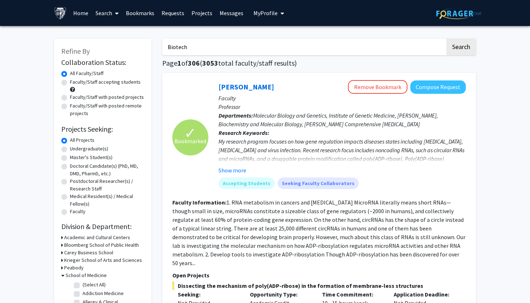
checkbox input "false"
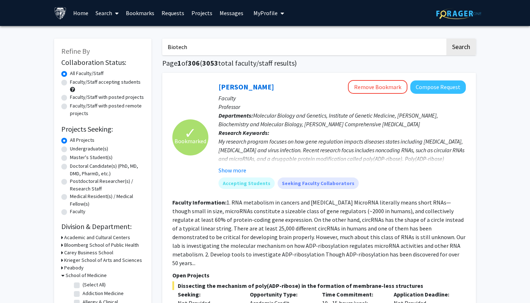
checkbox input "false"
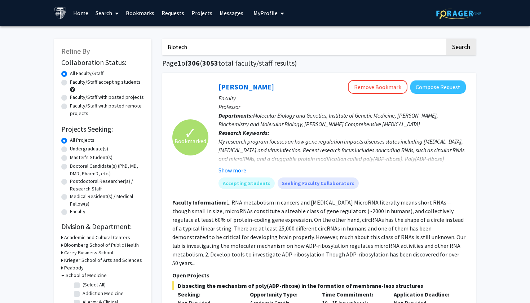
checkbox input "false"
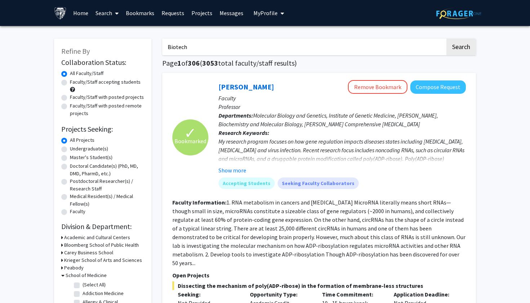
checkbox input "false"
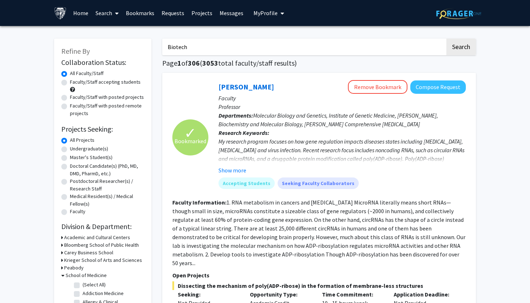
checkbox input "false"
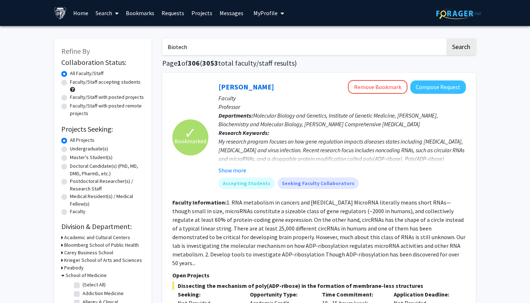
checkbox input "false"
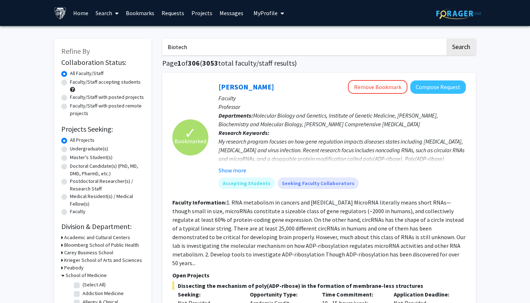
checkbox input "false"
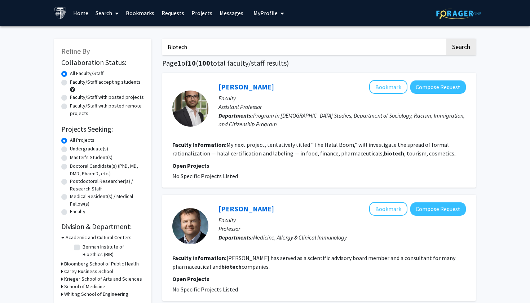
click at [87, 159] on label "Master's Student(s)" at bounding box center [91, 158] width 43 height 8
click at [75, 158] on input "Master's Student(s)" at bounding box center [72, 156] width 5 height 5
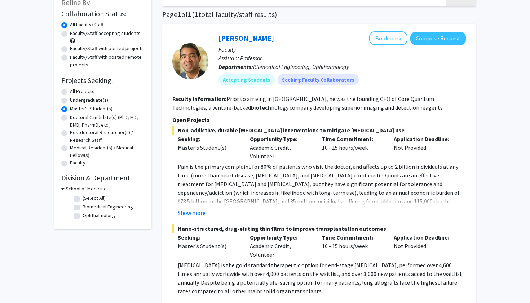
scroll to position [22, 0]
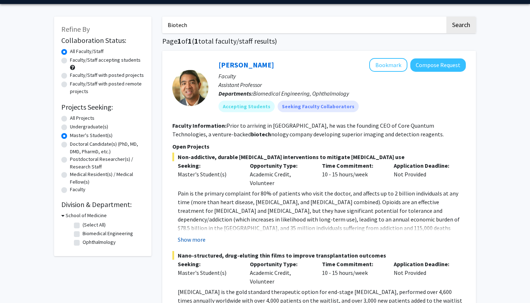
click at [199, 239] on button "Show more" at bounding box center [192, 239] width 28 height 9
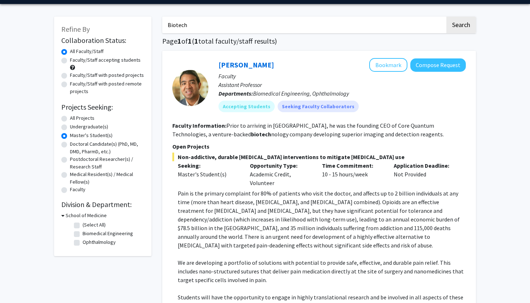
drag, startPoint x: 190, startPoint y: 30, endPoint x: 162, endPoint y: 23, distance: 29.4
click at [161, 22] on div "Biotech Search Page 1 of 1 ( 1 total faculty/staff results) [PERSON_NAME] Bookm…" at bounding box center [319, 288] width 324 height 558
click at [461, 26] on button "Search" at bounding box center [461, 25] width 30 height 17
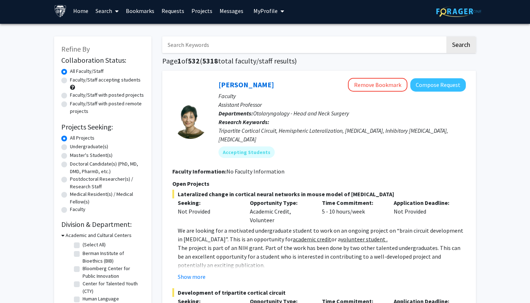
scroll to position [3, 0]
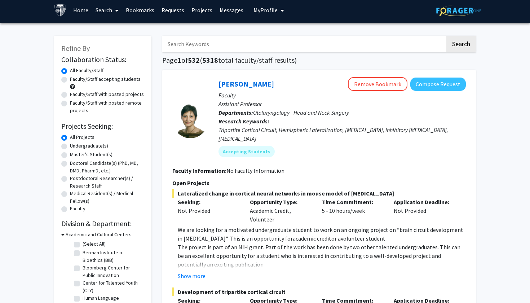
click at [85, 155] on label "Master's Student(s)" at bounding box center [91, 155] width 43 height 8
click at [75, 155] on input "Master's Student(s)" at bounding box center [72, 153] width 5 height 5
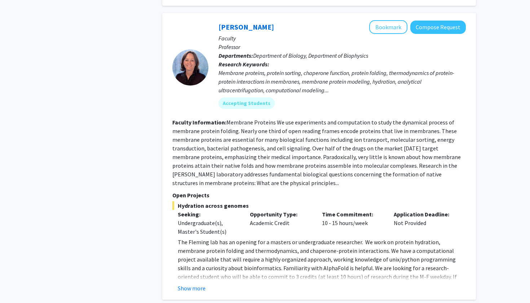
scroll to position [3326, 0]
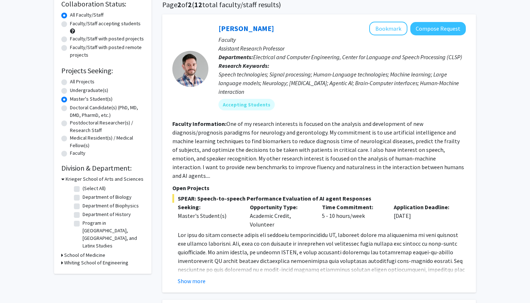
scroll to position [89, 0]
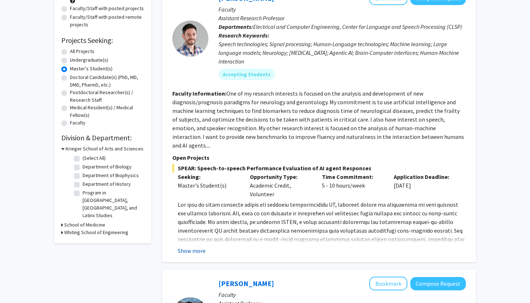
click at [204, 246] on button "Show more" at bounding box center [192, 250] width 28 height 9
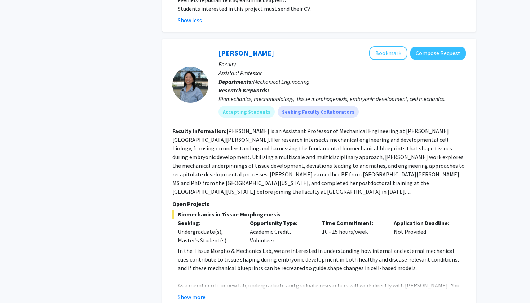
scroll to position [452, 0]
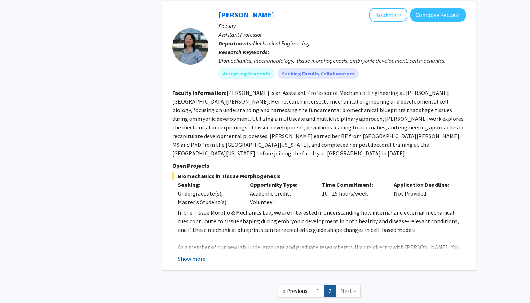
click at [195, 254] on button "Show more" at bounding box center [192, 258] width 28 height 9
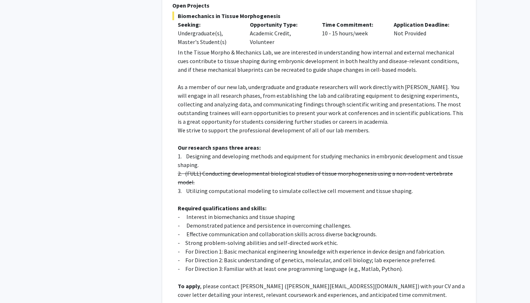
scroll to position [611, 0]
